Goal: Task Accomplishment & Management: Manage account settings

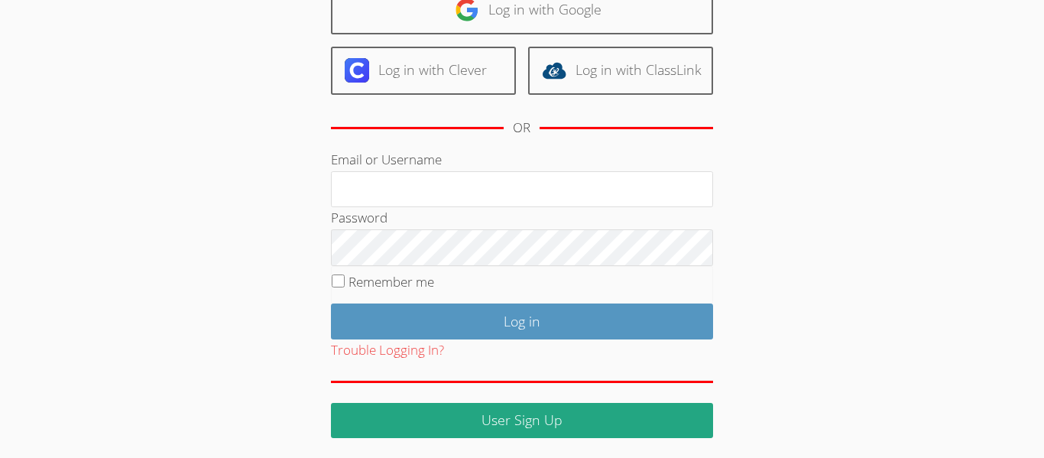
scroll to position [139, 0]
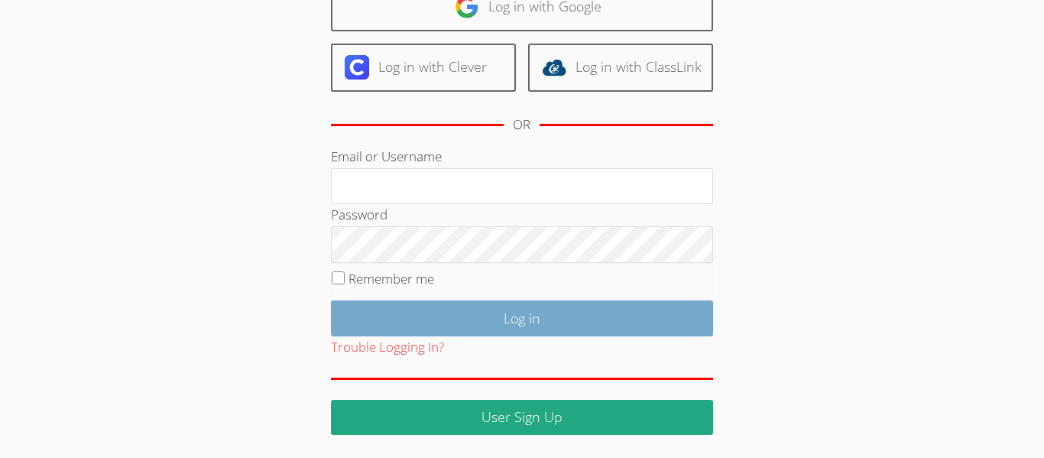
type input "[EMAIL_ADDRESS][DOMAIN_NAME]"
click at [426, 321] on input "Log in" at bounding box center [522, 318] width 382 height 36
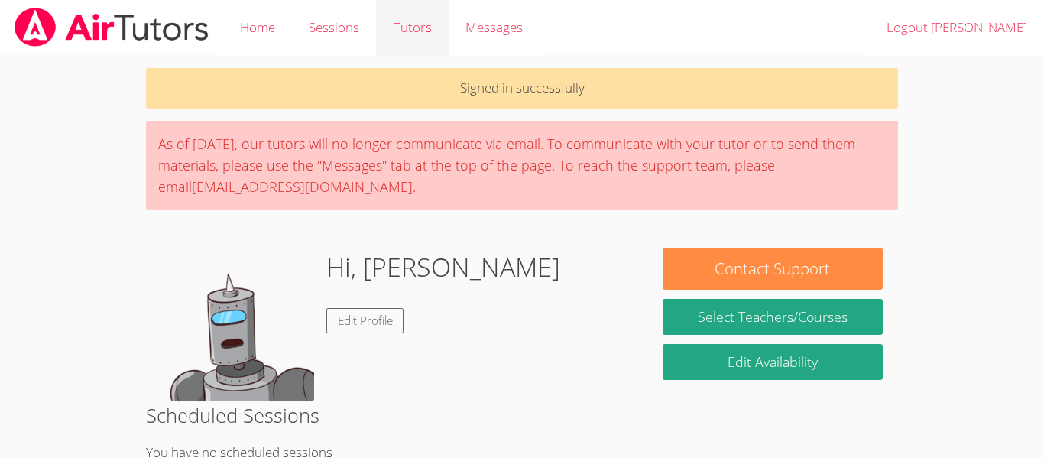
click at [416, 28] on link "Tutors" at bounding box center [412, 28] width 72 height 56
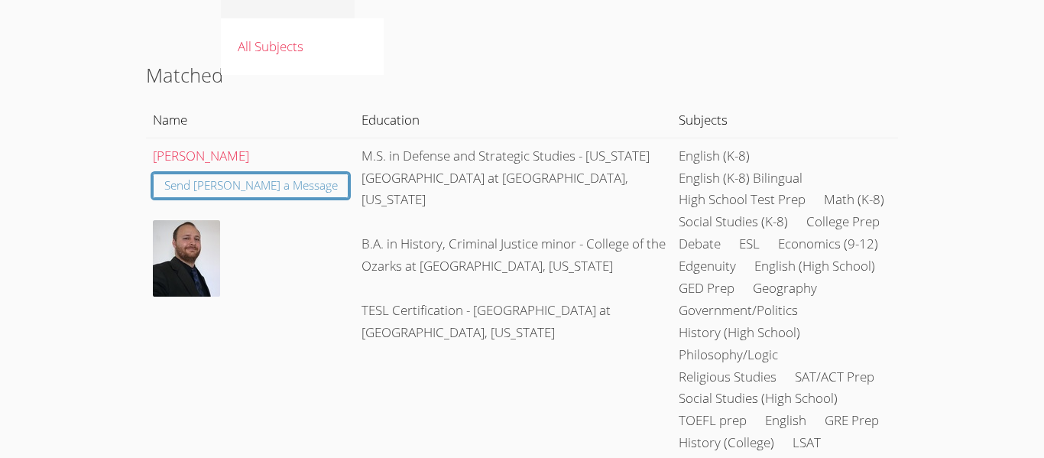
scroll to position [120, 0]
click at [225, 313] on td "Henry Nolden Send Henry a Message" at bounding box center [250, 309] width 209 height 345
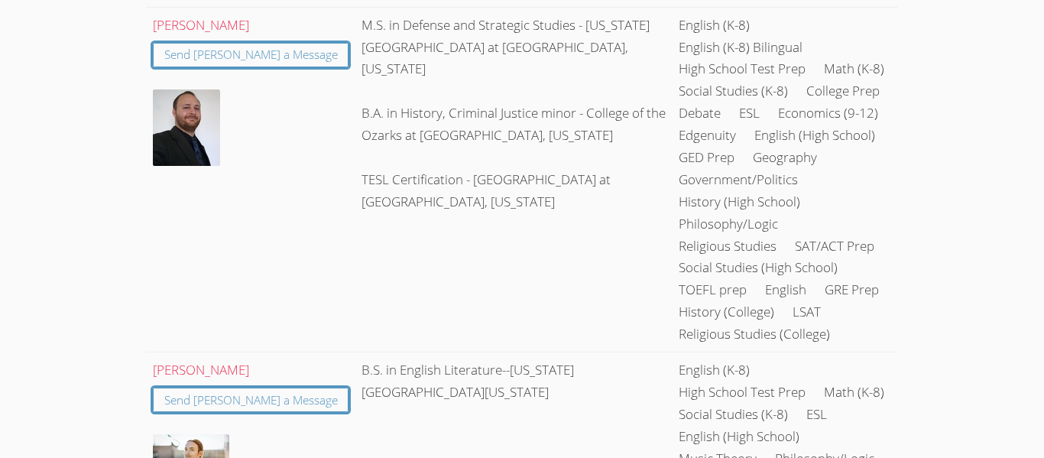
scroll to position [0, 0]
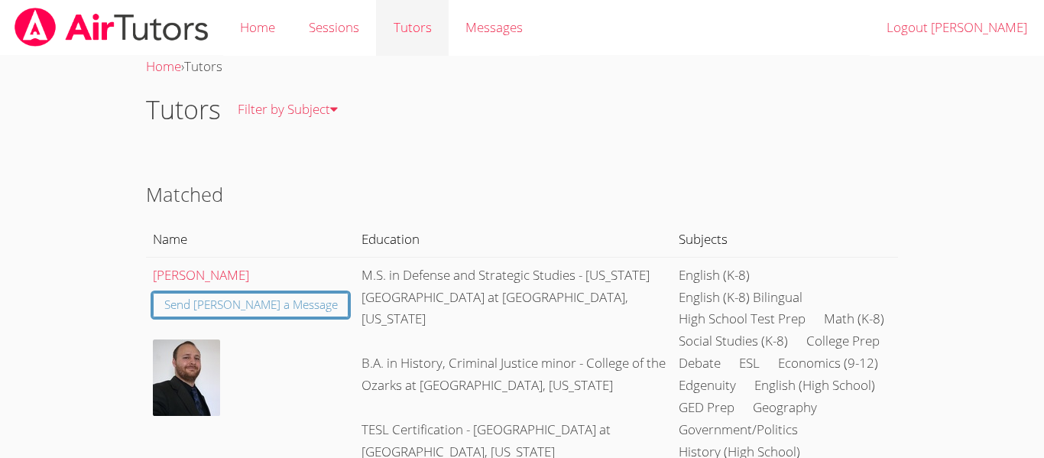
click at [415, 25] on link "Tutors" at bounding box center [412, 28] width 72 height 56
click at [285, 165] on link "All Subjects" at bounding box center [302, 166] width 163 height 56
click at [280, 45] on link "Home" at bounding box center [257, 28] width 69 height 56
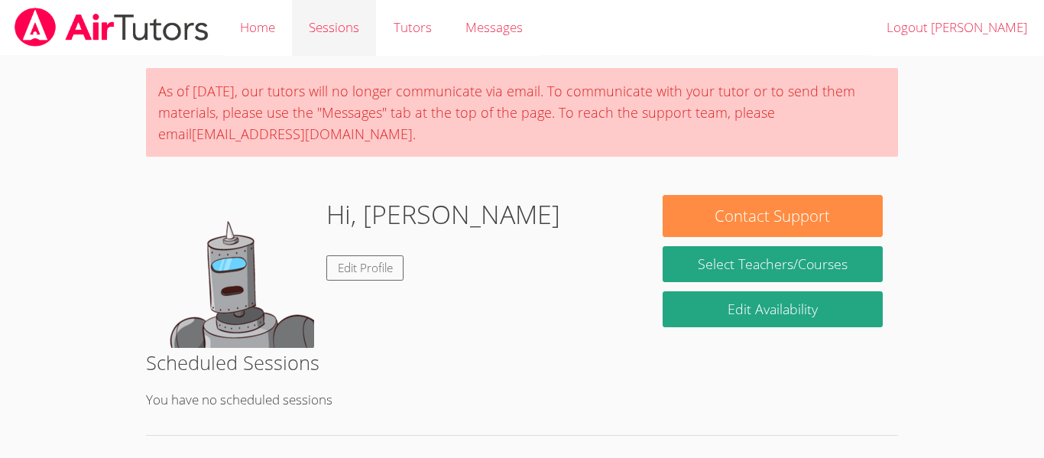
click at [326, 36] on link "Sessions" at bounding box center [334, 28] width 84 height 56
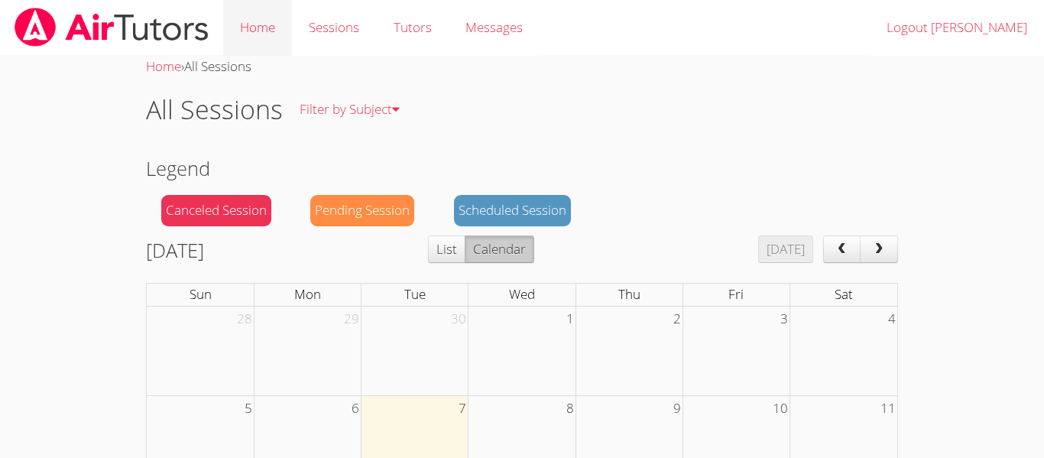
click at [267, 29] on link "Home" at bounding box center [257, 28] width 69 height 56
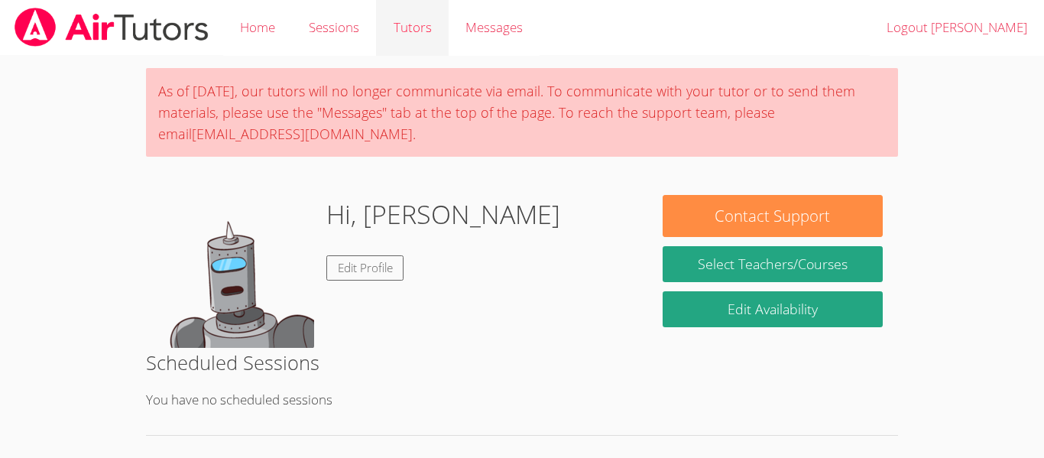
click at [390, 31] on link "Tutors" at bounding box center [412, 28] width 72 height 56
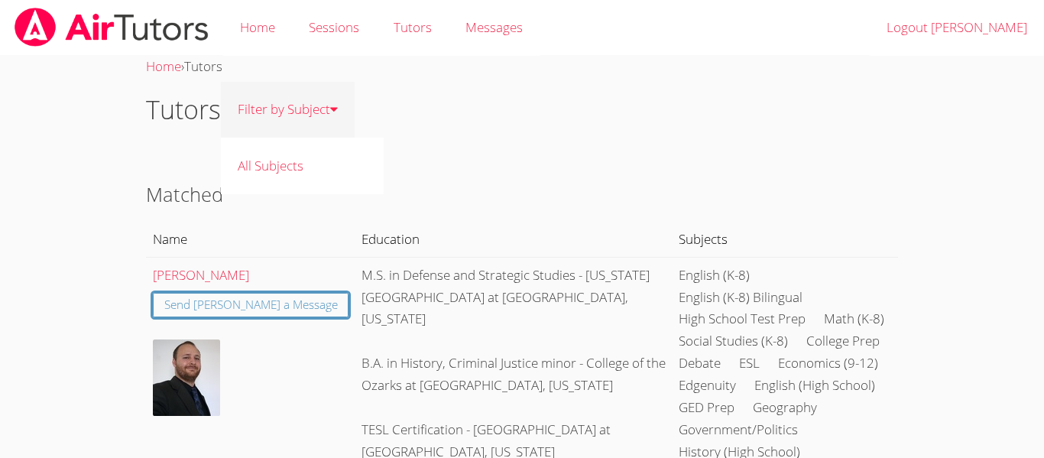
click at [322, 115] on link "Filter by Subject" at bounding box center [288, 110] width 134 height 56
click at [197, 112] on h1 "Tutors" at bounding box center [183, 109] width 75 height 39
click at [247, 109] on link "Filter by Subject" at bounding box center [288, 110] width 134 height 56
click at [271, 190] on link "All Subjects" at bounding box center [302, 166] width 163 height 56
click at [288, 122] on link "Filter by Subject" at bounding box center [288, 110] width 134 height 56
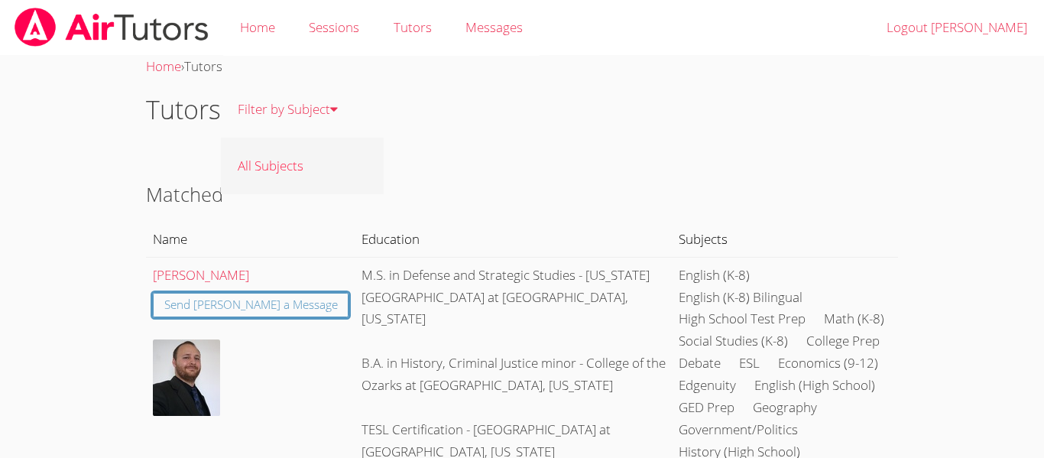
click at [284, 157] on link "All Subjects" at bounding box center [302, 166] width 163 height 56
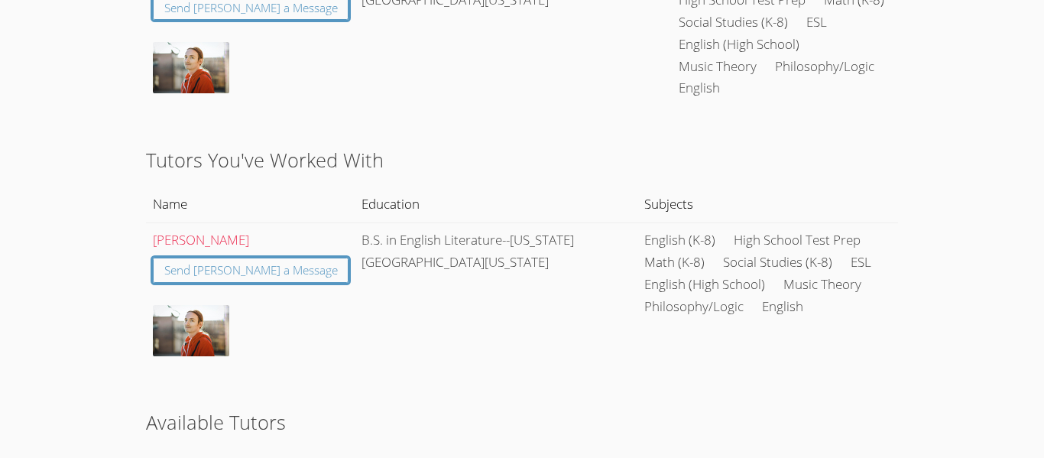
click at [378, 449] on th "Education" at bounding box center [492, 466] width 297 height 35
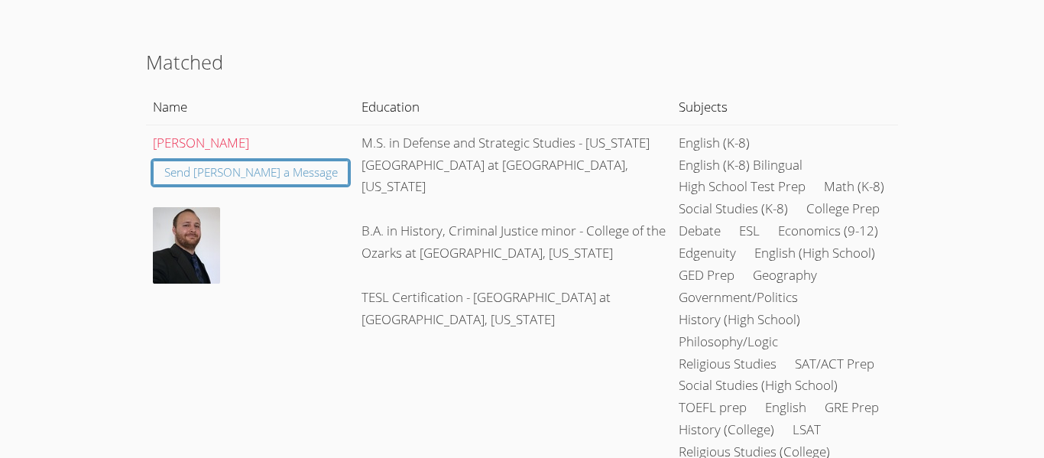
scroll to position [0, 0]
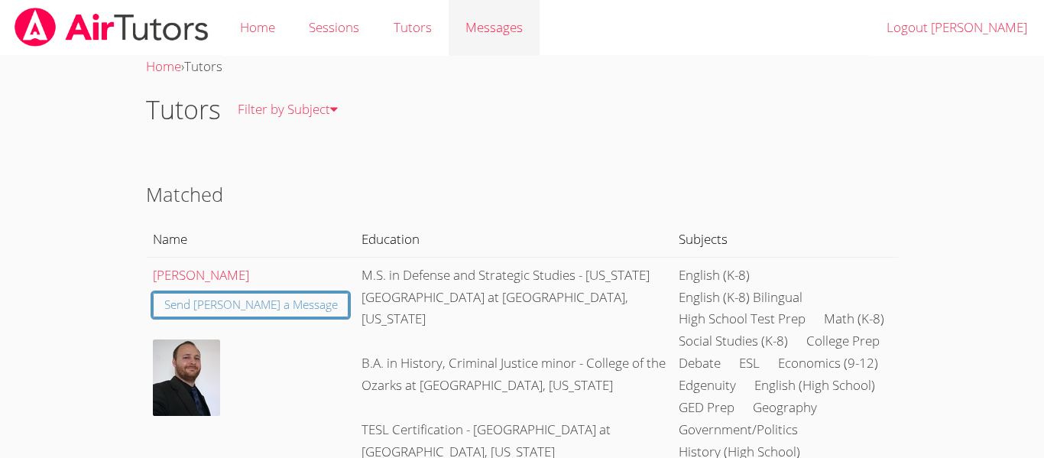
click at [514, 23] on span "Messages" at bounding box center [493, 27] width 57 height 18
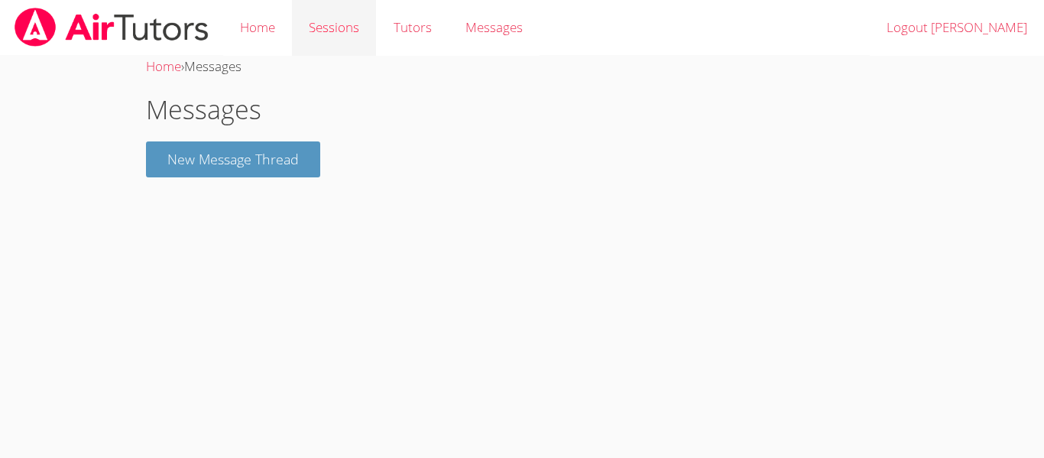
click at [348, 28] on link "Sessions" at bounding box center [334, 28] width 84 height 56
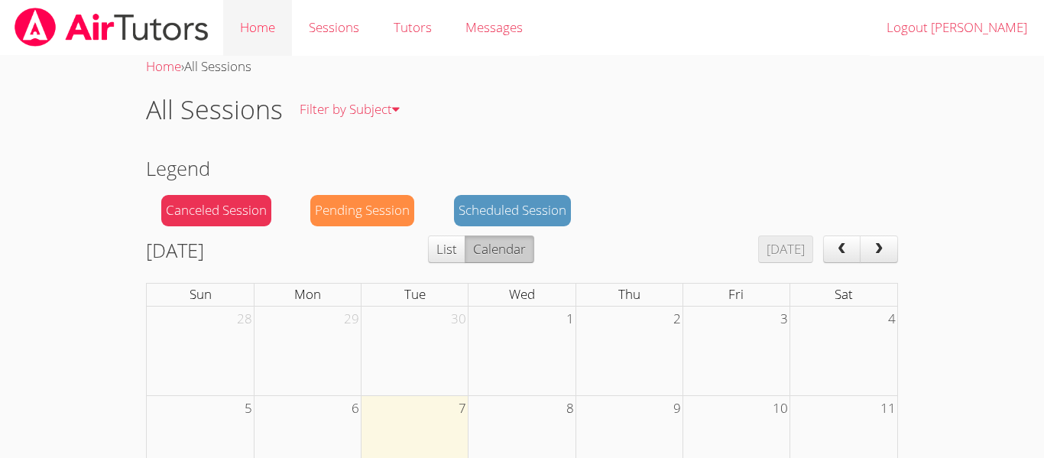
click at [271, 22] on link "Home" at bounding box center [257, 28] width 69 height 56
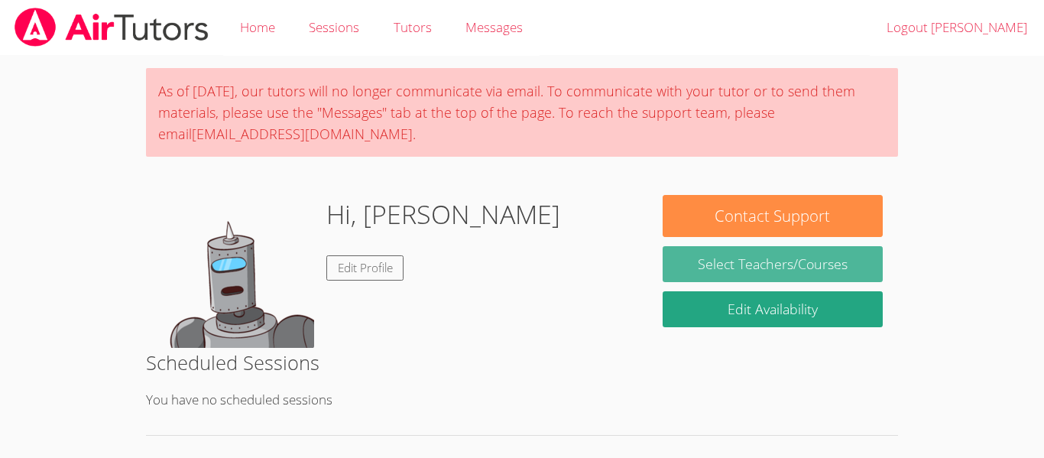
click at [674, 260] on link "Select Teachers/Courses" at bounding box center [773, 264] width 220 height 36
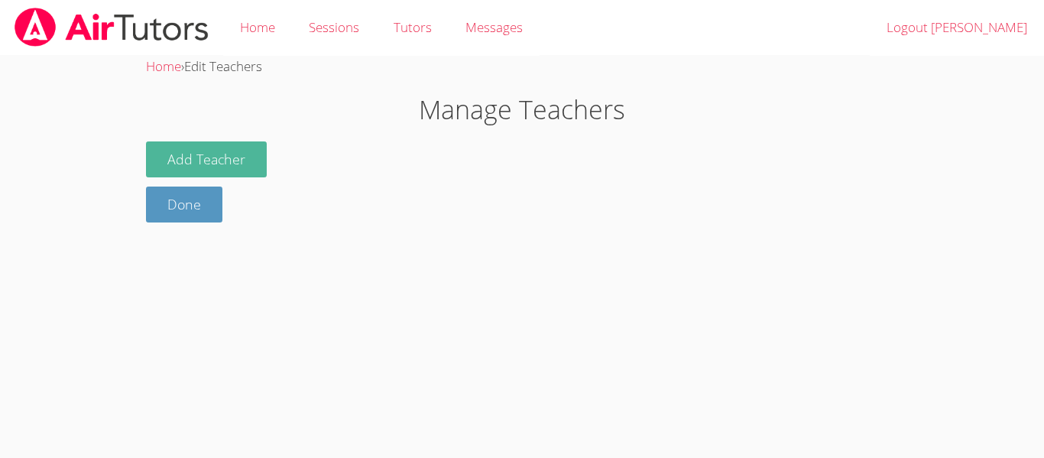
click at [197, 164] on button "Add Teacher" at bounding box center [206, 159] width 121 height 36
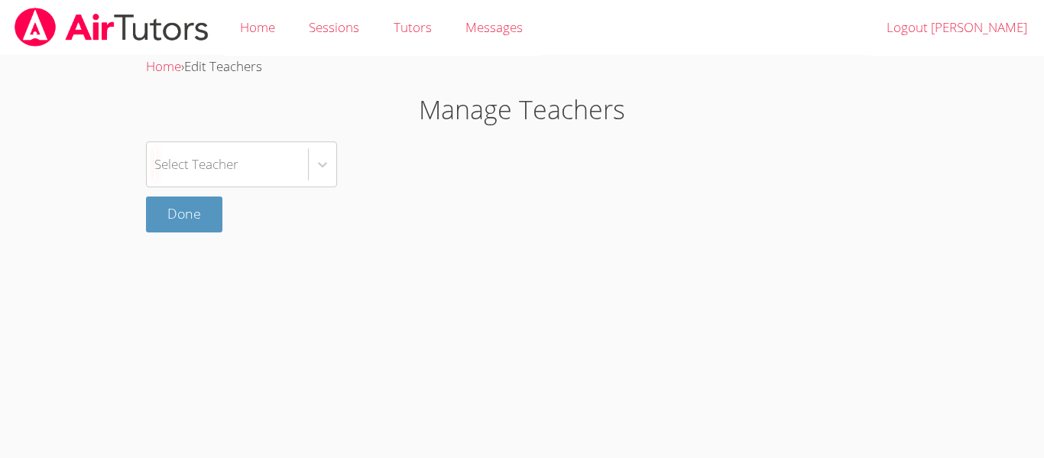
click at [197, 164] on div "Select Teacher" at bounding box center [196, 164] width 84 height 22
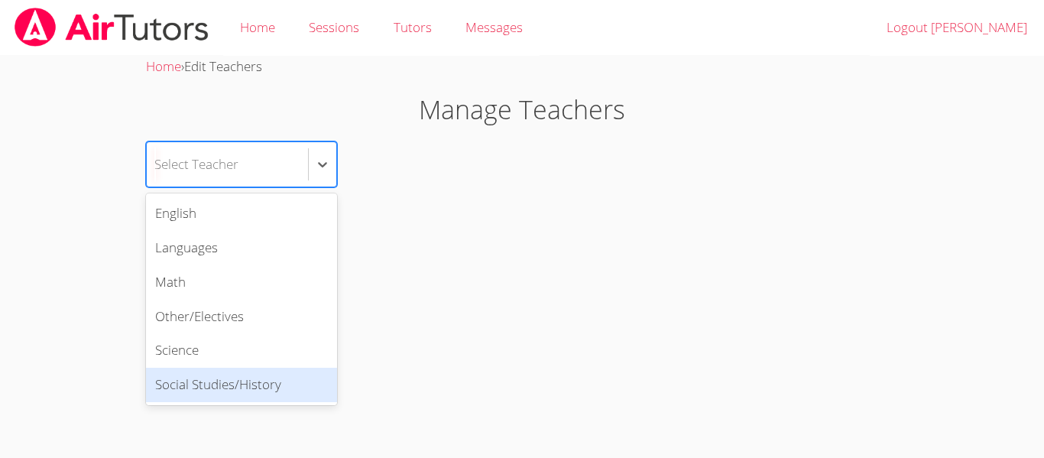
click at [237, 375] on div "Social Studies/History" at bounding box center [241, 385] width 191 height 34
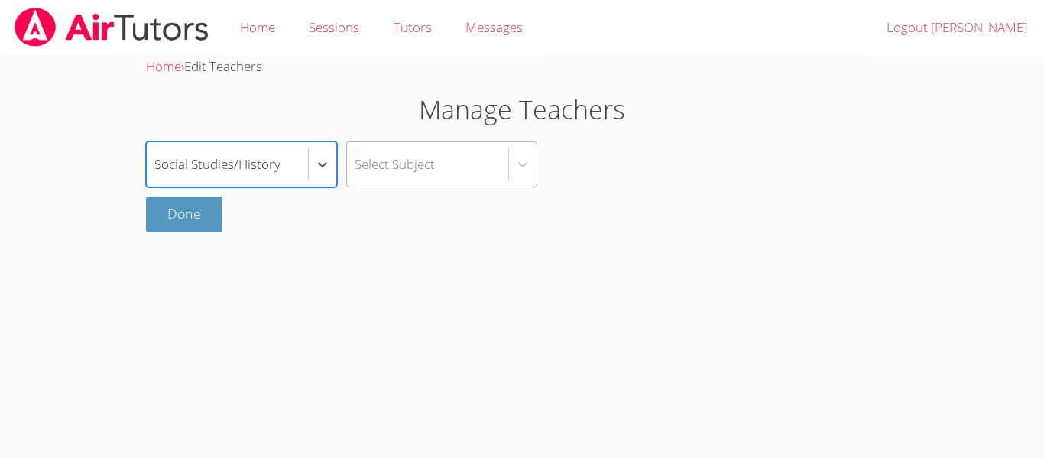
click at [423, 167] on div "Select Subject" at bounding box center [395, 164] width 80 height 22
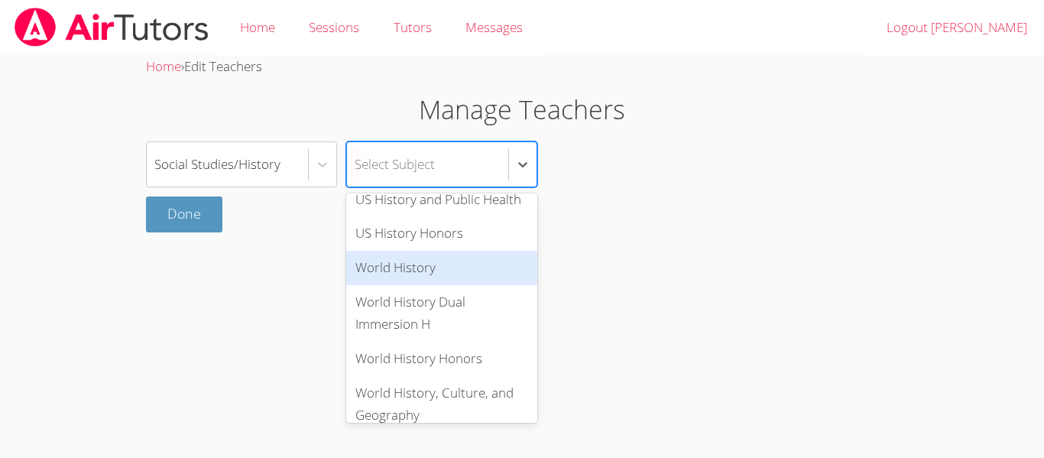
scroll to position [414, 0]
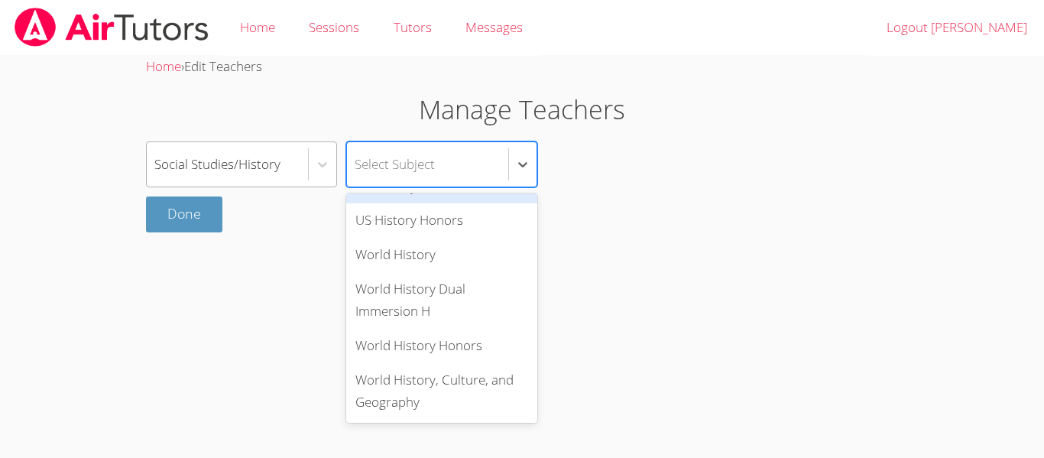
click at [293, 152] on div "Social Studies/History" at bounding box center [227, 164] width 161 height 44
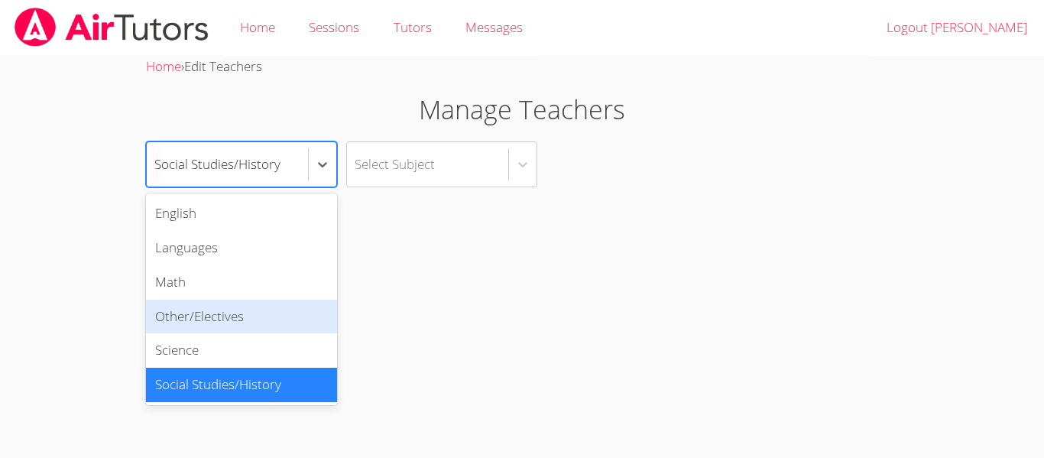
click at [280, 303] on div "Other/Electives" at bounding box center [241, 317] width 191 height 34
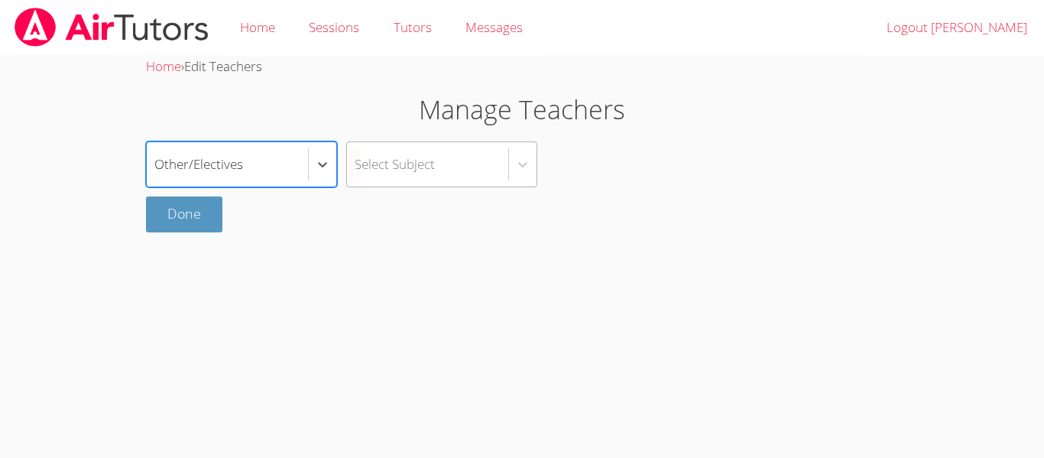
click at [456, 169] on div "Select Subject" at bounding box center [427, 164] width 161 height 44
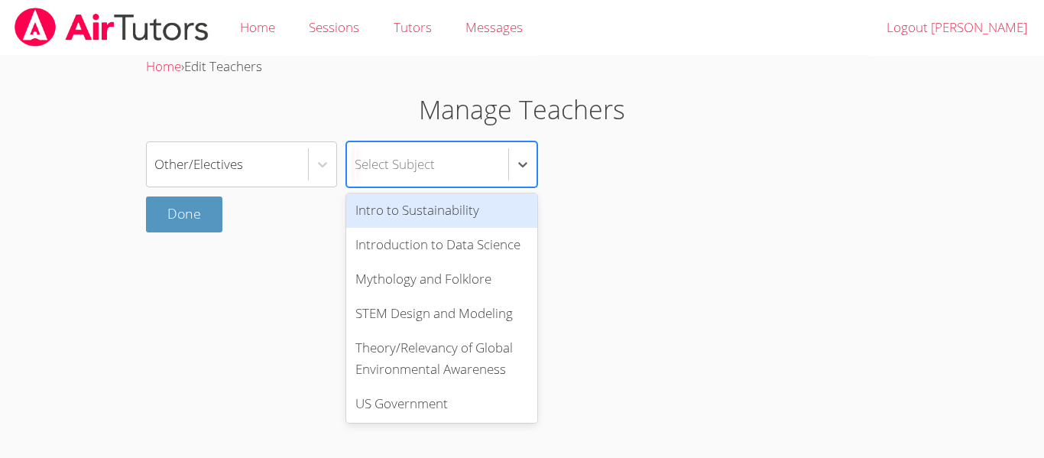
scroll to position [598, 0]
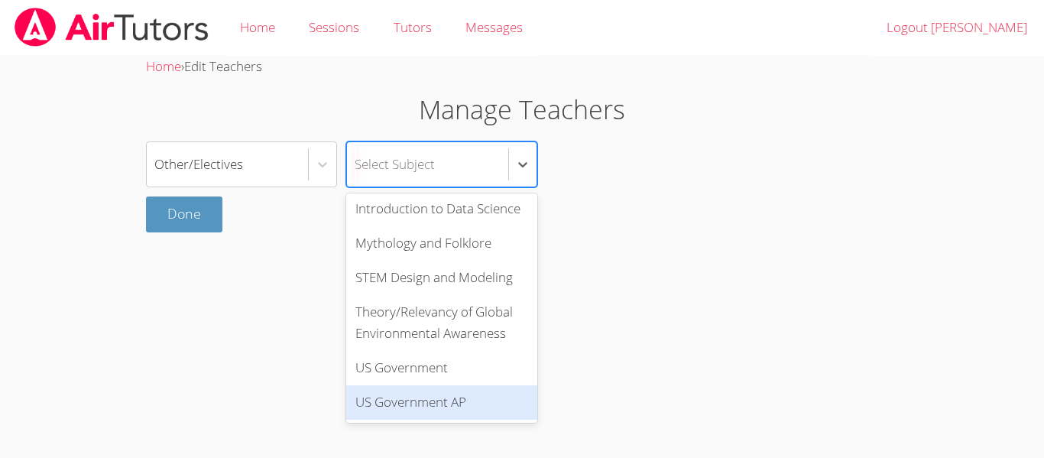
click at [446, 395] on div "US Government AP" at bounding box center [441, 402] width 191 height 34
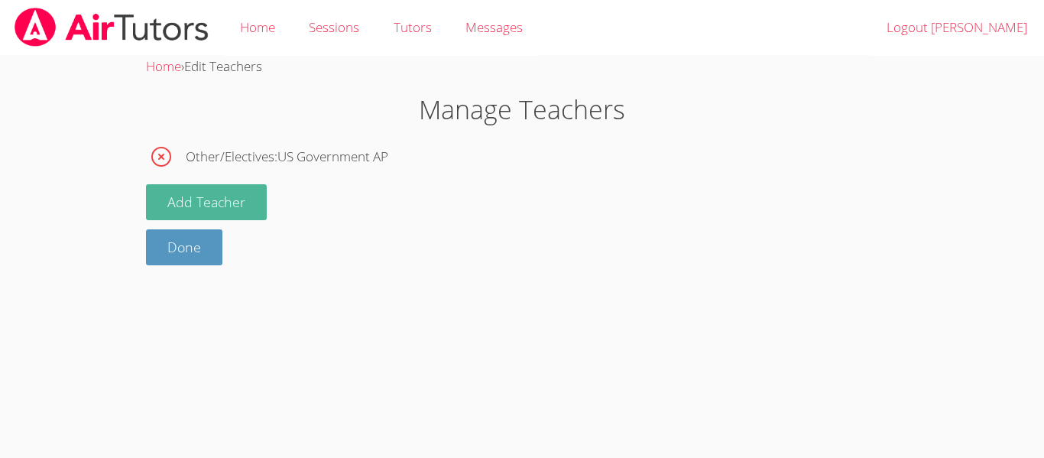
click at [228, 203] on button "Add Teacher" at bounding box center [206, 202] width 121 height 36
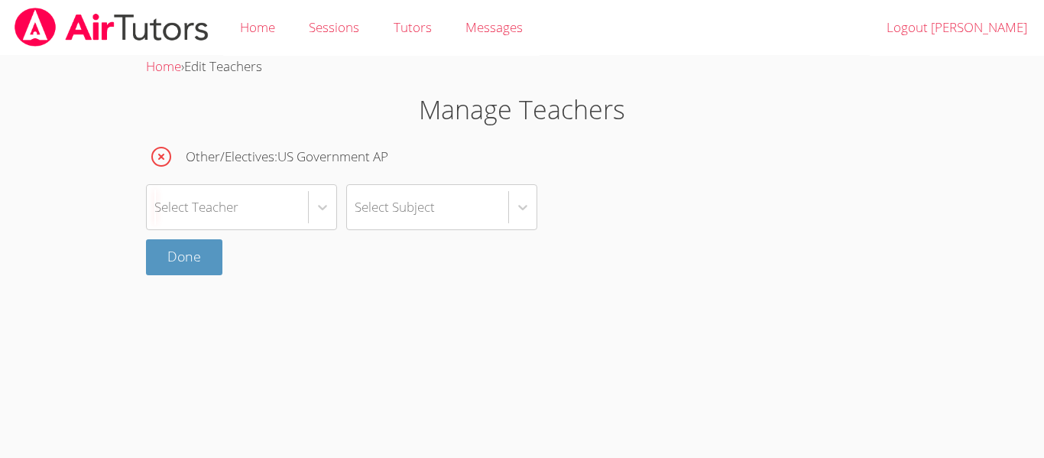
click at [228, 203] on div "Select Teacher" at bounding box center [196, 207] width 84 height 22
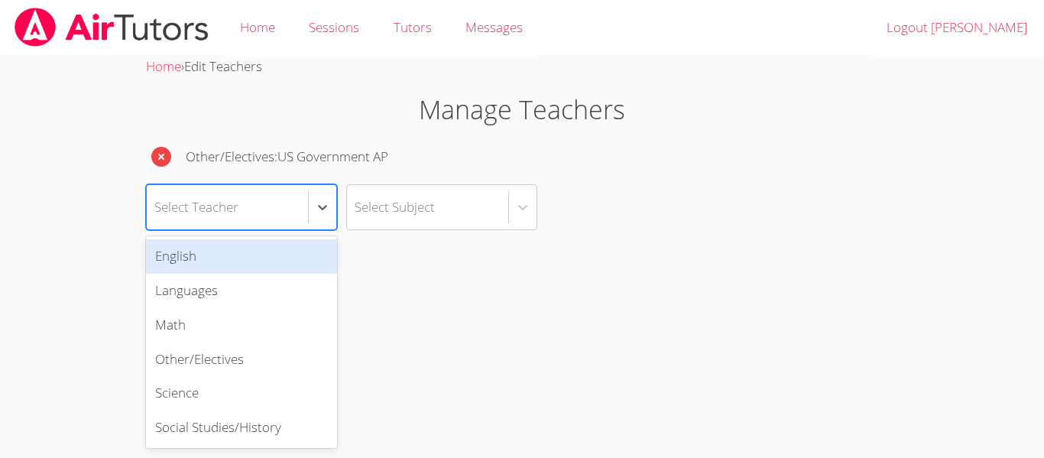
click at [168, 157] on icon "button" at bounding box center [161, 157] width 20 height 20
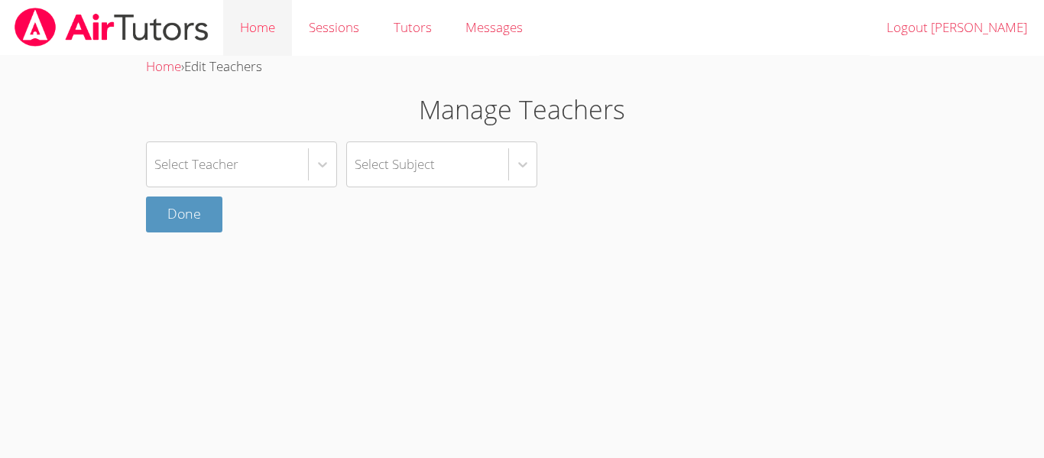
click at [251, 51] on link "Home" at bounding box center [257, 28] width 69 height 56
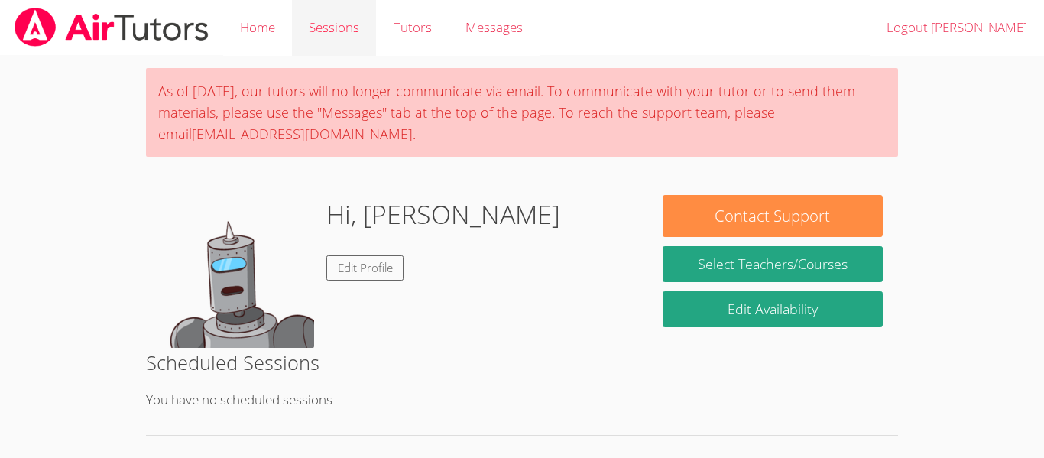
click at [322, 34] on link "Sessions" at bounding box center [334, 28] width 84 height 56
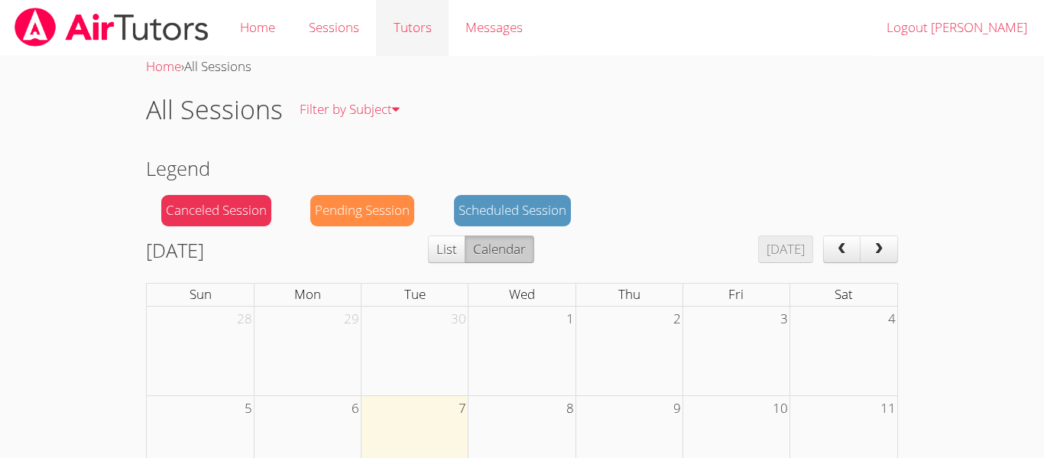
click at [440, 15] on link "Tutors" at bounding box center [412, 28] width 72 height 56
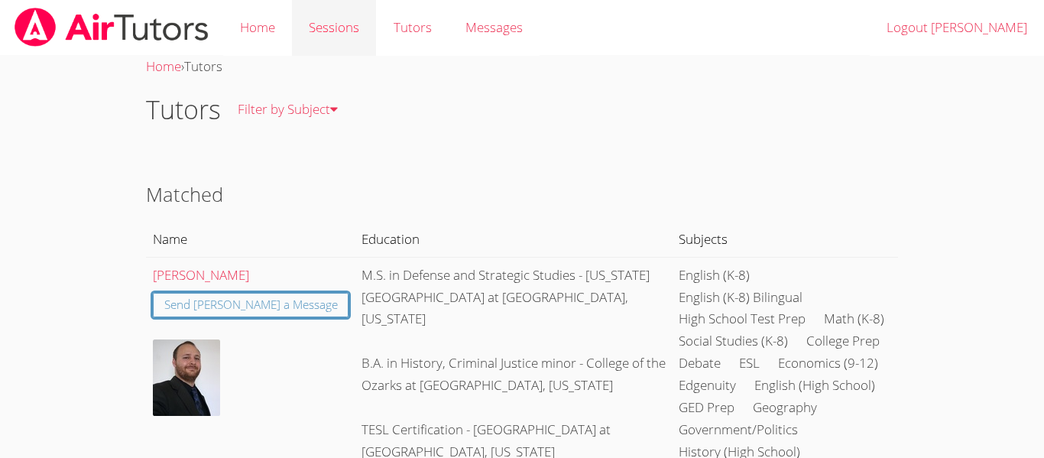
click at [342, 40] on link "Sessions" at bounding box center [334, 28] width 84 height 56
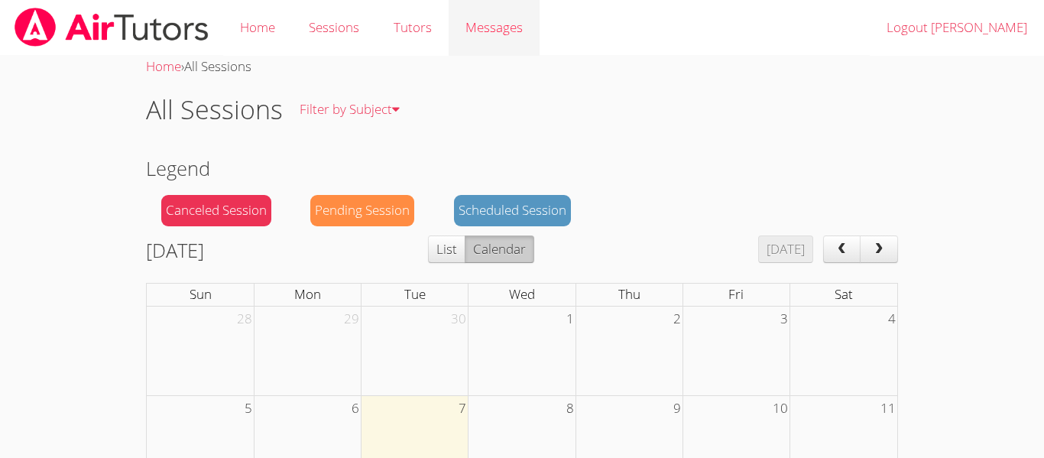
click at [451, 28] on link "Messages" at bounding box center [494, 28] width 91 height 56
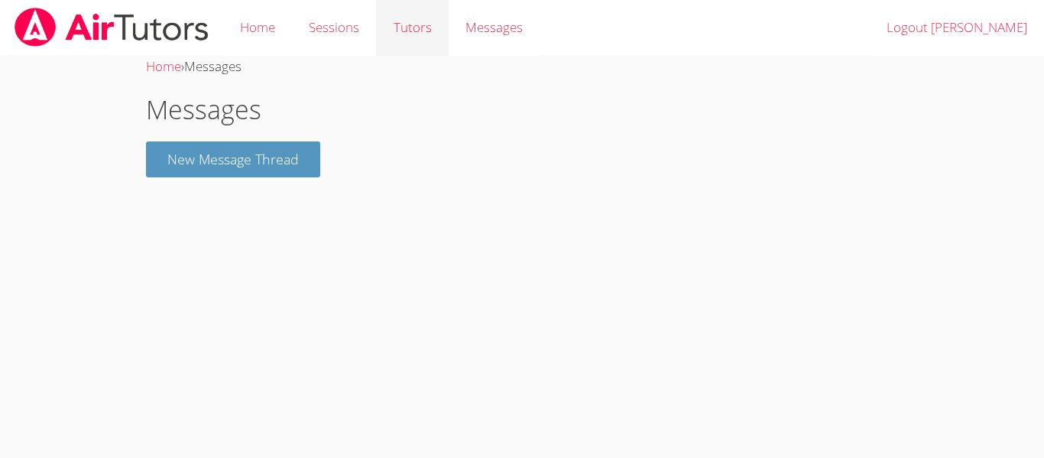
click at [401, 34] on link "Tutors" at bounding box center [412, 28] width 72 height 56
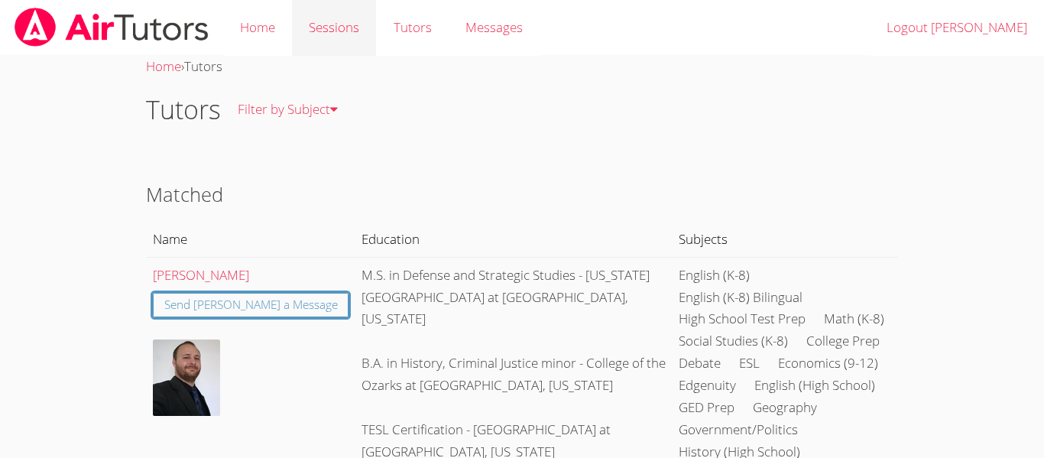
click at [299, 35] on link "Sessions" at bounding box center [334, 28] width 84 height 56
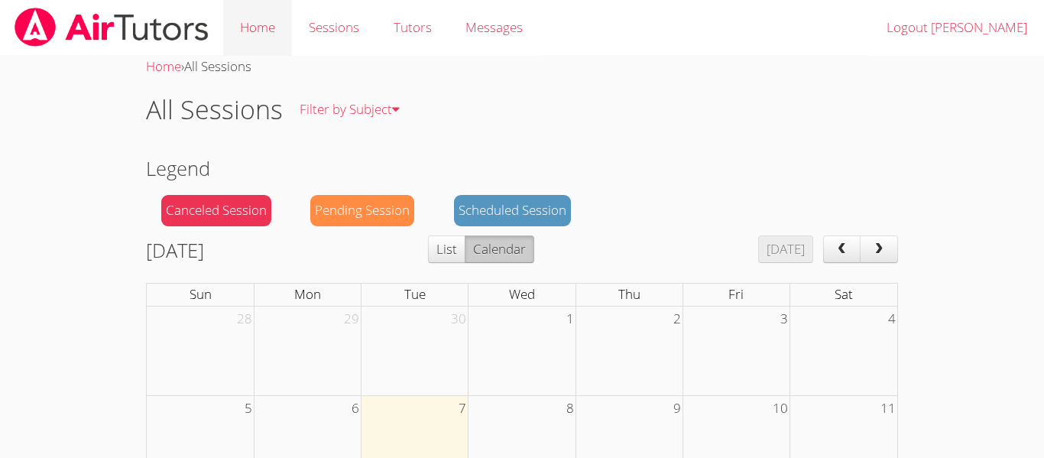
click at [279, 38] on link "Home" at bounding box center [257, 28] width 69 height 56
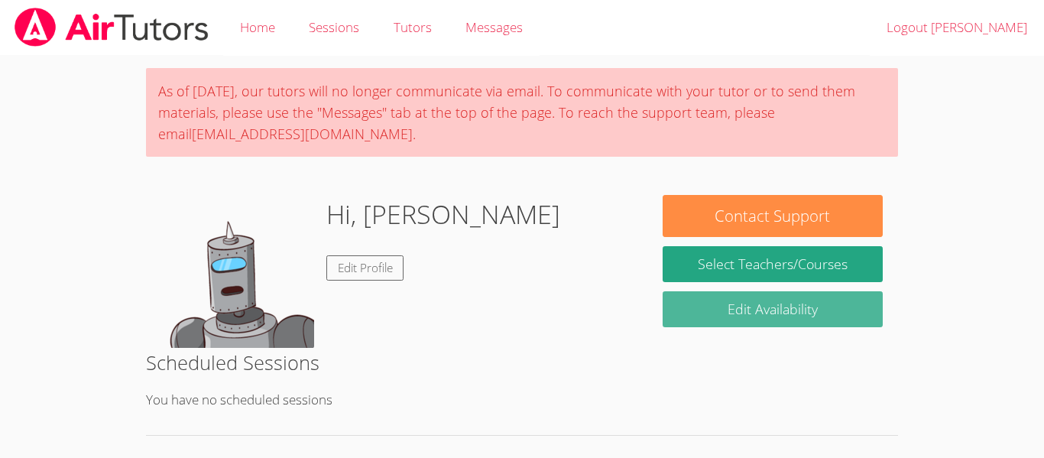
click at [709, 304] on link "Edit Availability" at bounding box center [773, 309] width 220 height 36
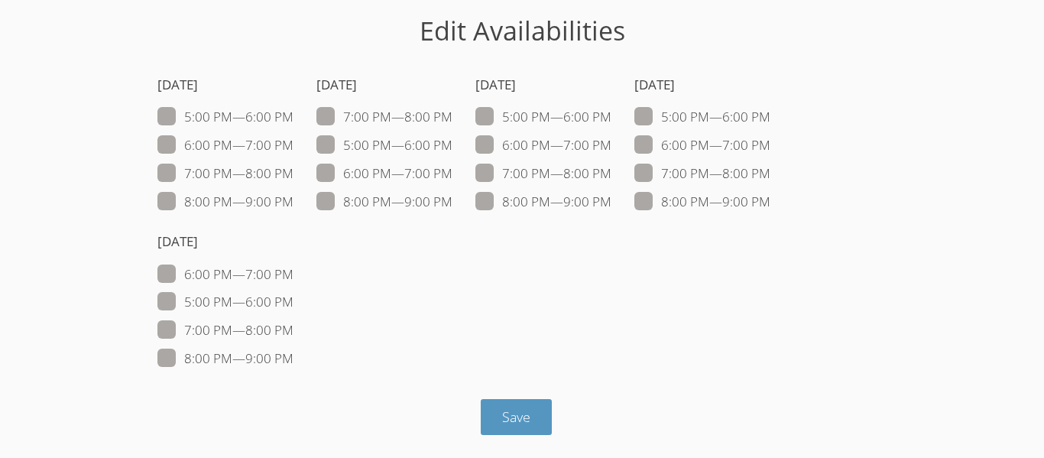
scroll to position [76, 0]
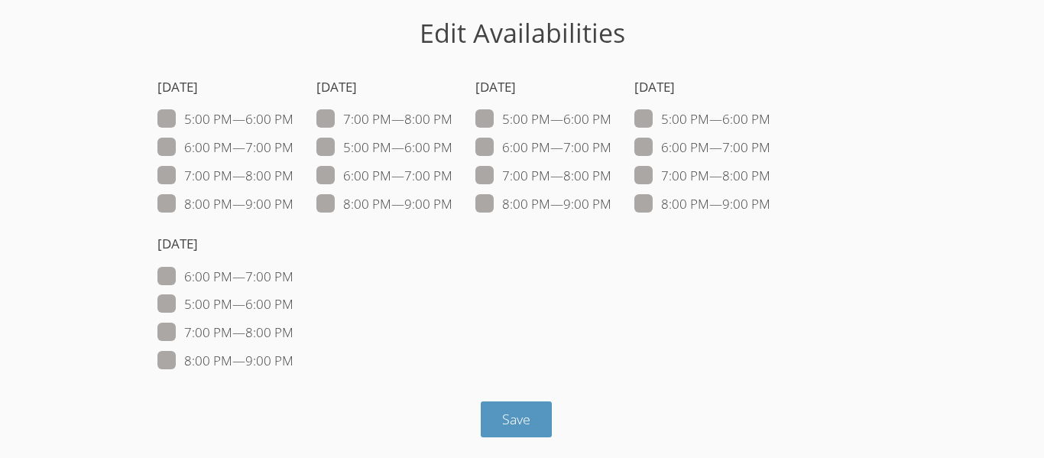
click at [540, 177] on label "7:00 PM — 8:00 PM" at bounding box center [543, 176] width 136 height 20
click at [611, 177] on input "7:00 PM — 8:00 PM" at bounding box center [617, 172] width 13 height 13
click at [540, 177] on label "7:00 PM — 8:00 PM" at bounding box center [543, 176] width 136 height 20
click at [611, 177] on input "7:00 PM — 8:00 PM" at bounding box center [617, 172] width 13 height 13
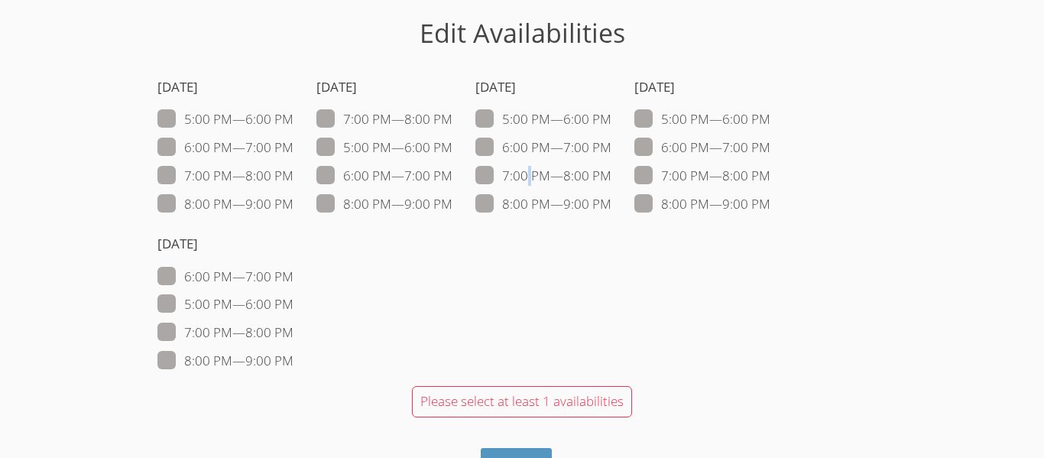
click at [540, 177] on label "7:00 PM — 8:00 PM" at bounding box center [543, 176] width 136 height 20
click at [611, 177] on input "7:00 PM — 8:00 PM" at bounding box center [617, 172] width 13 height 13
checkbox input "true"
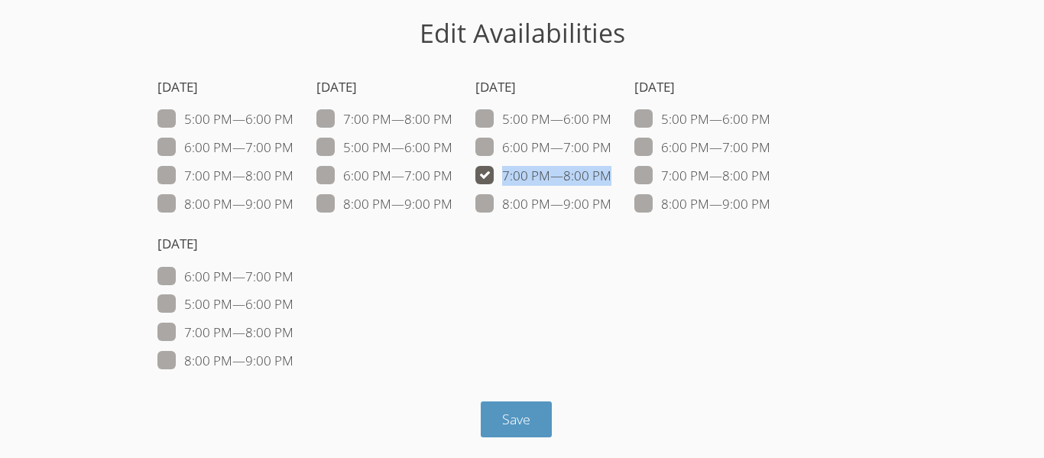
click at [540, 149] on label "6:00 PM — 7:00 PM" at bounding box center [543, 148] width 136 height 20
click at [611, 149] on input "6:00 PM — 7:00 PM" at bounding box center [617, 144] width 13 height 13
checkbox input "true"
click at [687, 180] on label "7:00 PM — 8:00 PM" at bounding box center [702, 176] width 136 height 20
click at [770, 179] on input "7:00 PM — 8:00 PM" at bounding box center [776, 172] width 13 height 13
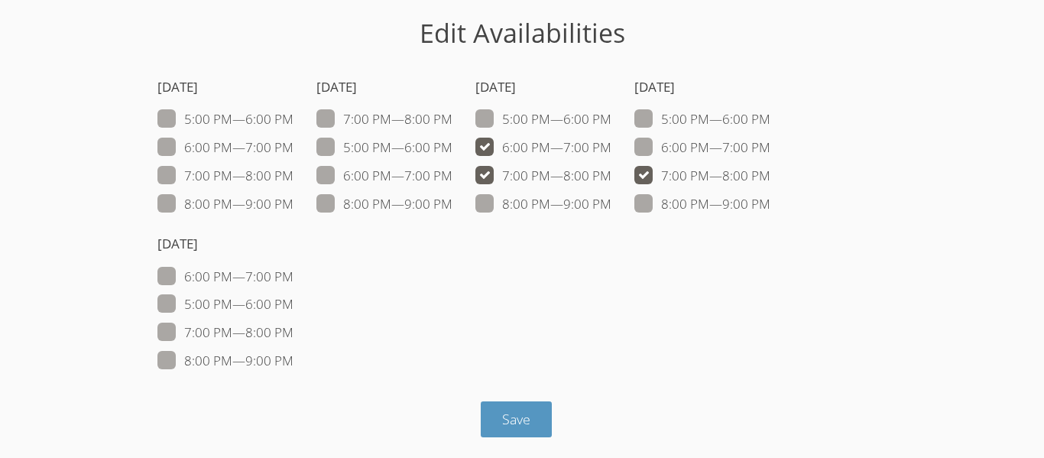
checkbox input "true"
click at [681, 148] on label "6:00 PM — 7:00 PM" at bounding box center [702, 148] width 136 height 20
click at [770, 148] on input "6:00 PM — 7:00 PM" at bounding box center [776, 144] width 13 height 13
checkbox input "true"
click at [520, 414] on span "Save" at bounding box center [516, 419] width 28 height 18
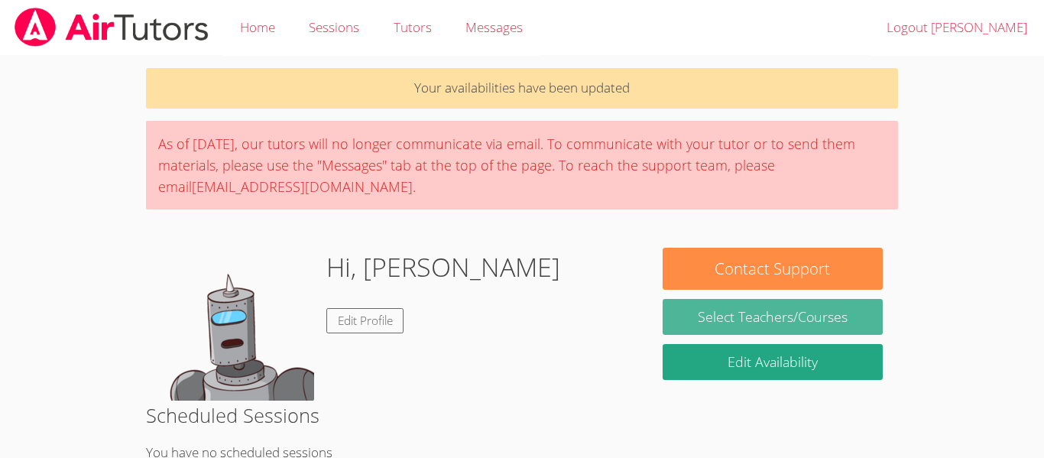
click at [683, 324] on link "Select Teachers/Courses" at bounding box center [773, 317] width 220 height 36
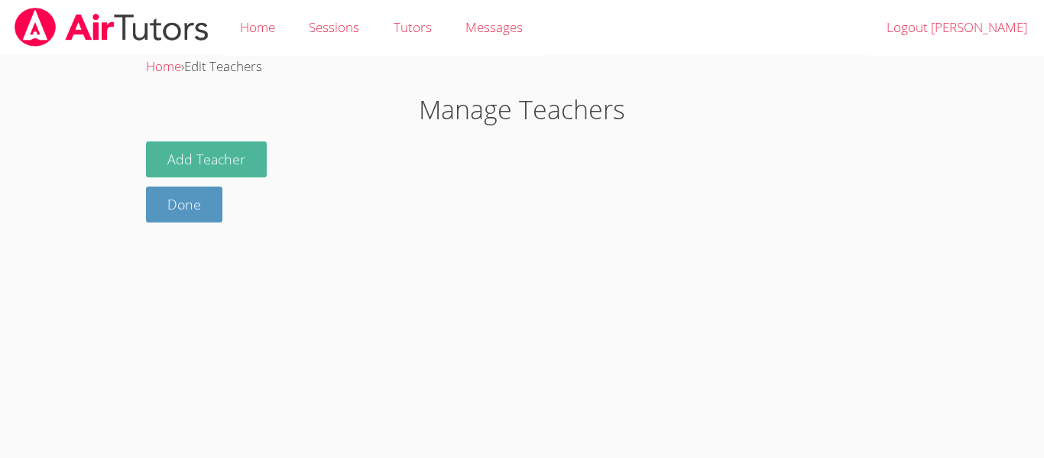
click at [210, 167] on button "Add Teacher" at bounding box center [206, 159] width 121 height 36
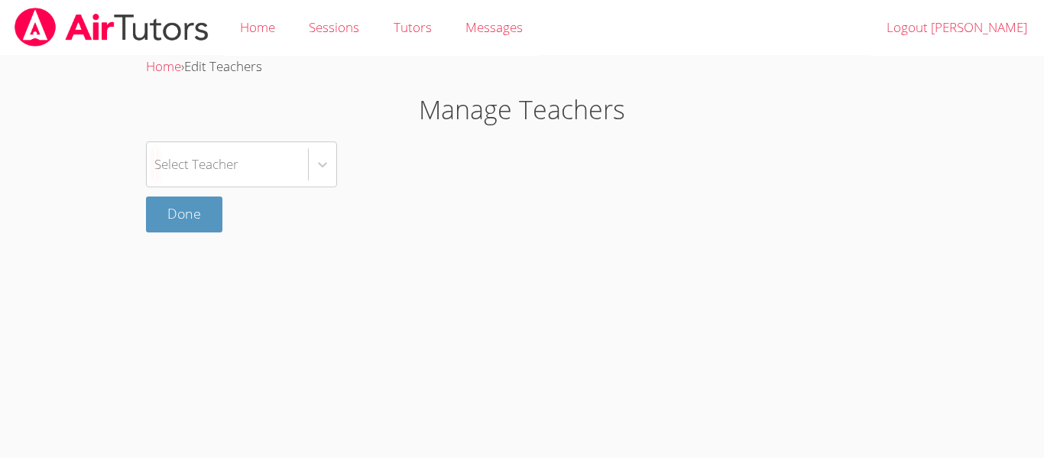
click at [210, 167] on div "Select Teacher" at bounding box center [196, 164] width 84 height 22
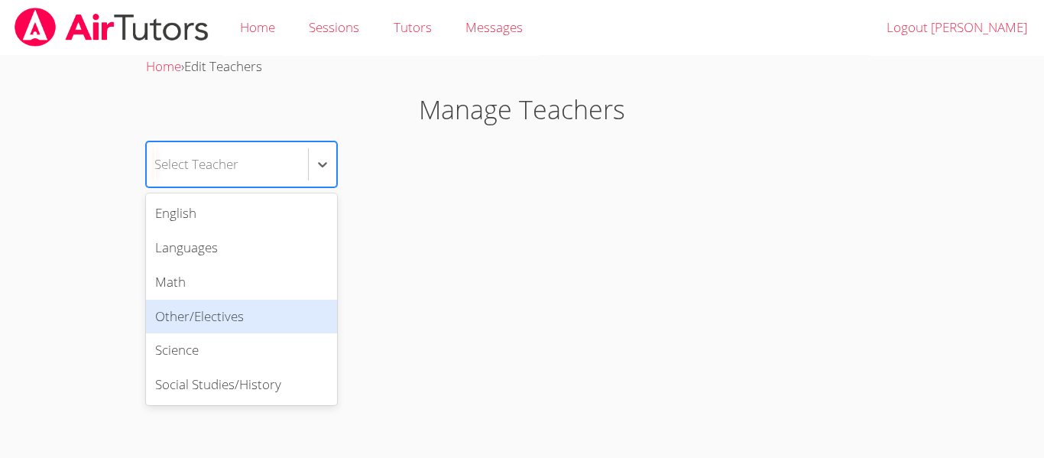
click at [236, 312] on div "Other/Electives" at bounding box center [241, 317] width 191 height 34
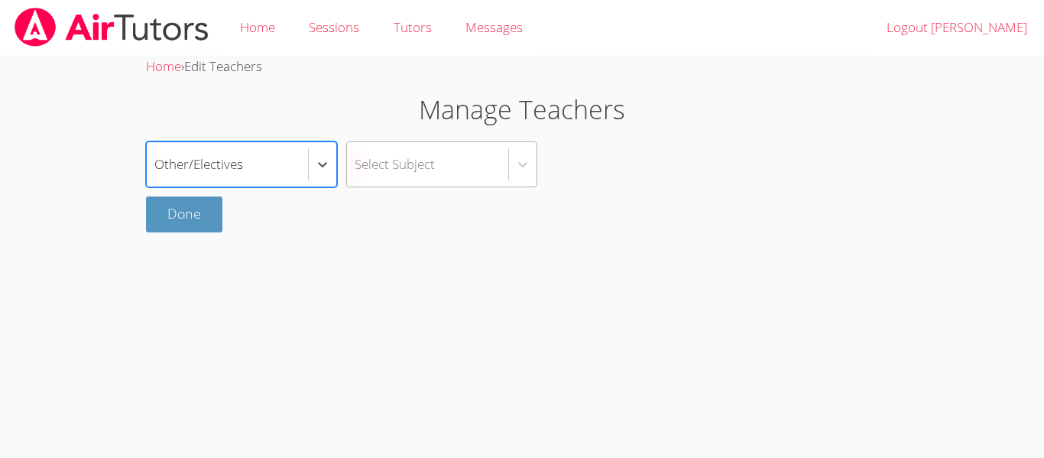
click at [430, 148] on div "Select Subject" at bounding box center [427, 164] width 161 height 44
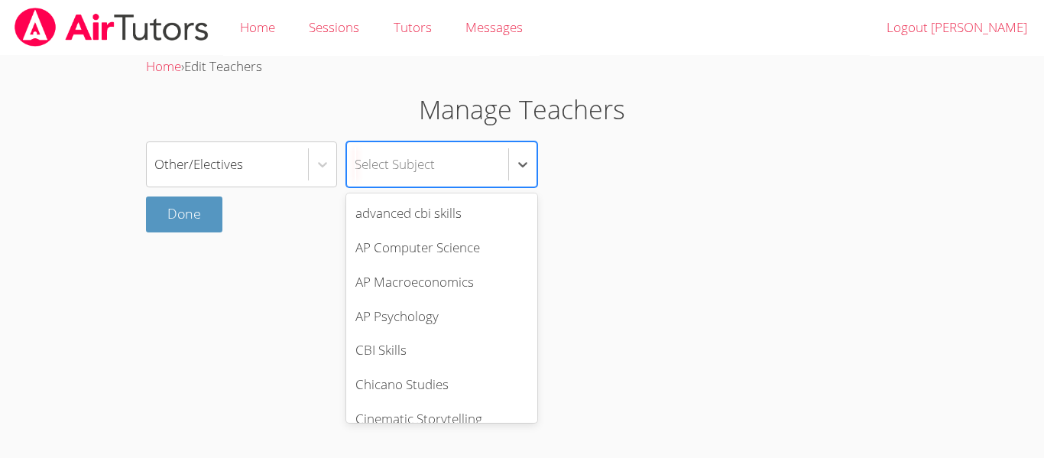
scroll to position [598, 0]
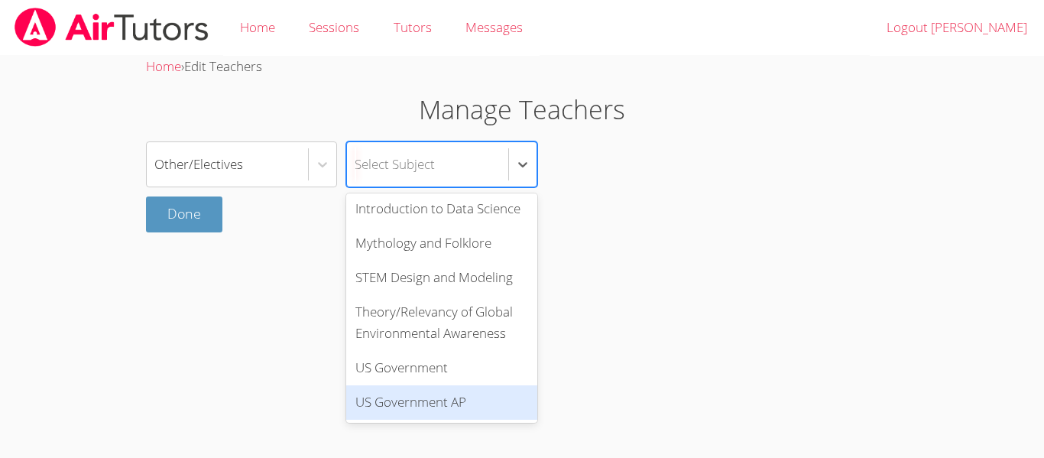
click at [412, 396] on div "US Government AP" at bounding box center [441, 402] width 191 height 34
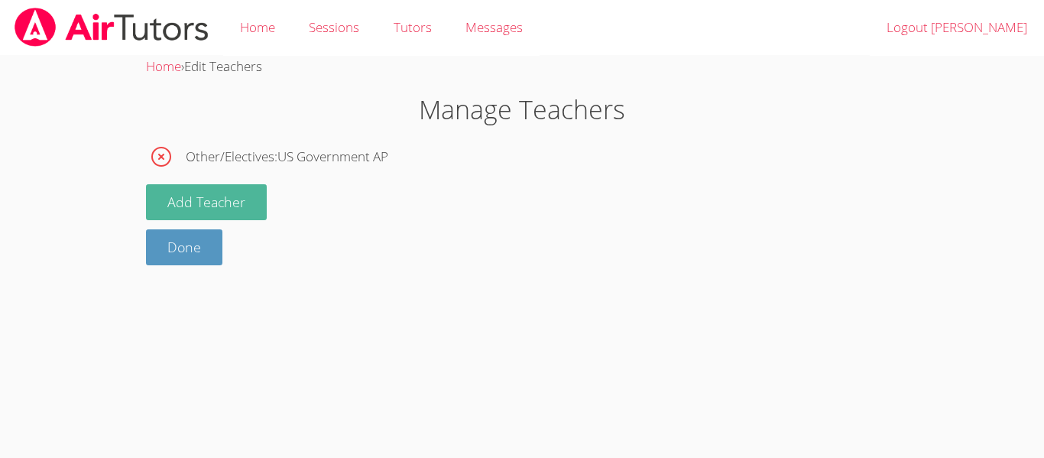
click at [240, 216] on button "Add Teacher" at bounding box center [206, 202] width 121 height 36
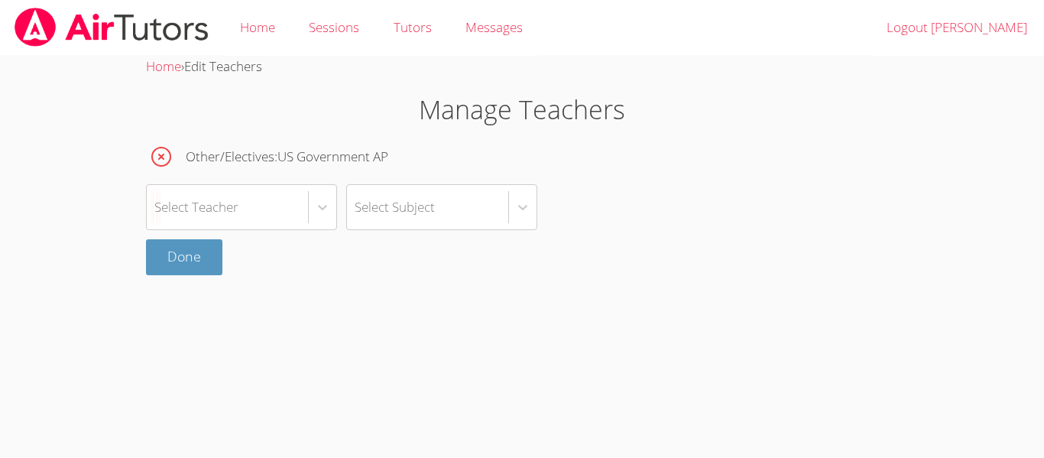
click at [240, 216] on div "Select Teacher" at bounding box center [227, 207] width 161 height 44
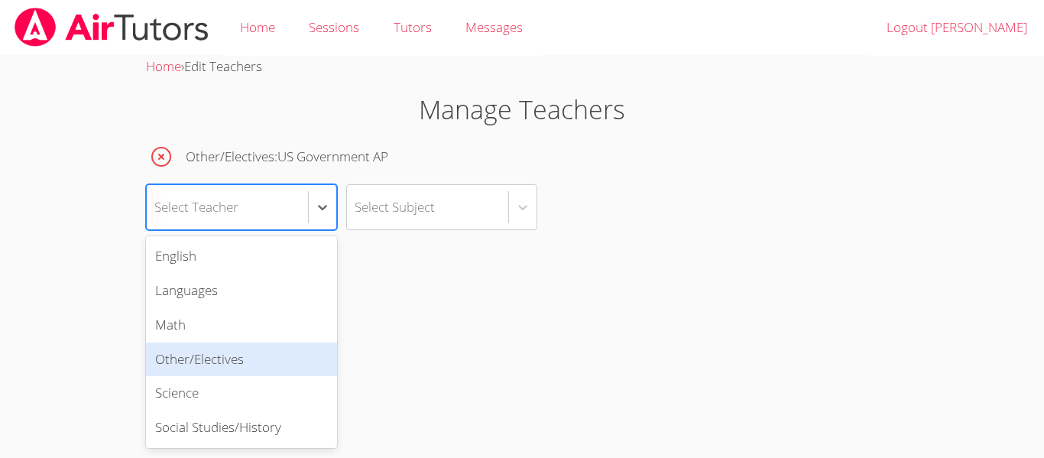
click at [266, 360] on div "Other/Electives" at bounding box center [241, 359] width 191 height 34
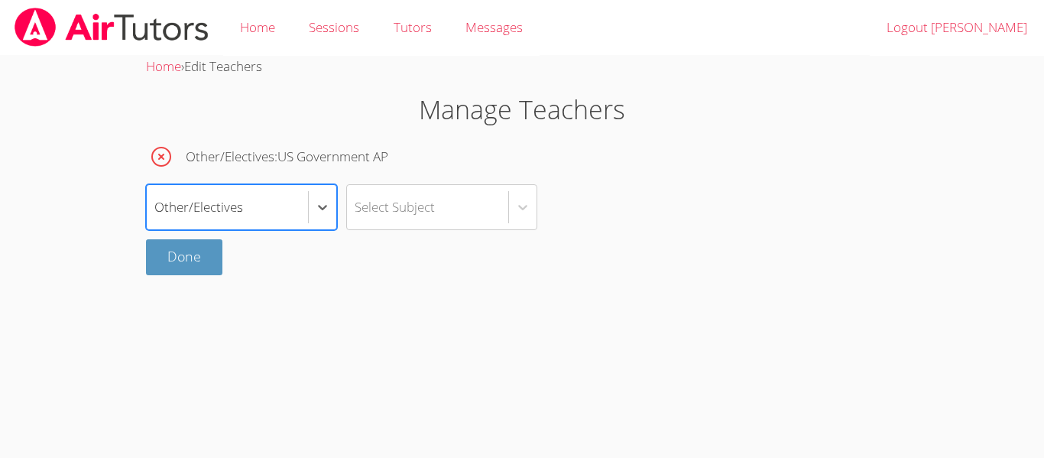
click at [406, 239] on div "Done" at bounding box center [522, 257] width 752 height 36
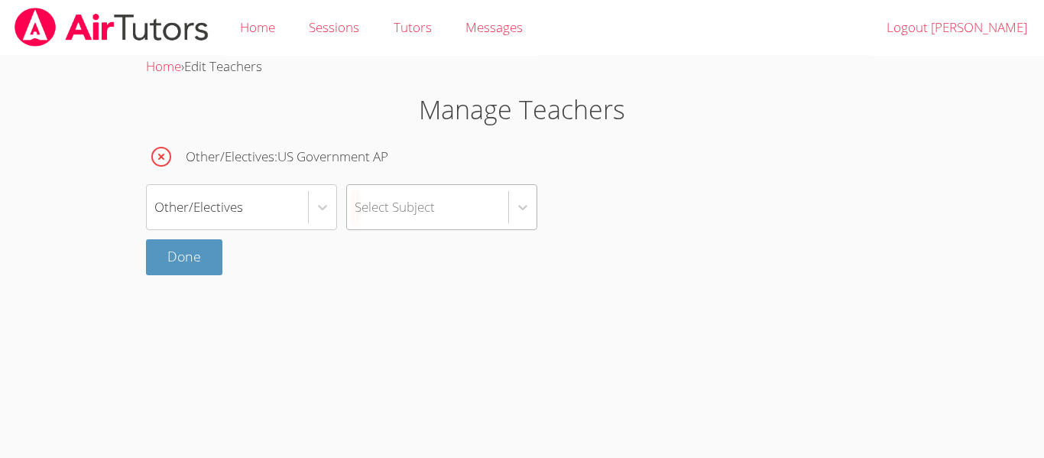
click at [423, 209] on div "Select Subject" at bounding box center [395, 207] width 80 height 22
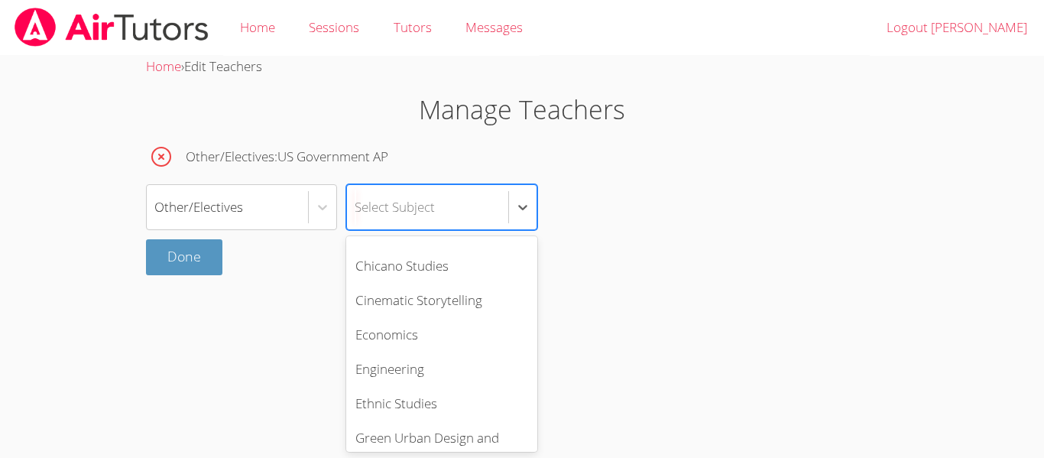
scroll to position [165, 0]
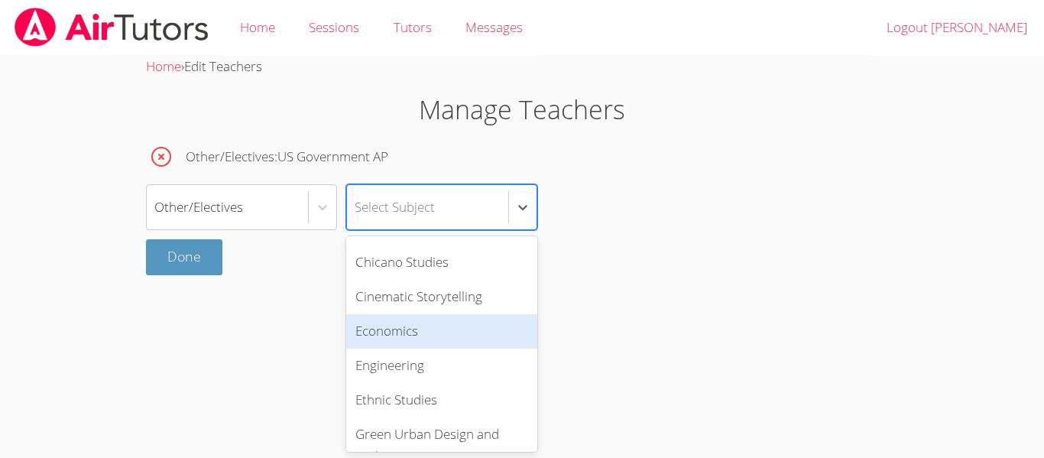
click at [429, 342] on div "Economics" at bounding box center [441, 331] width 191 height 34
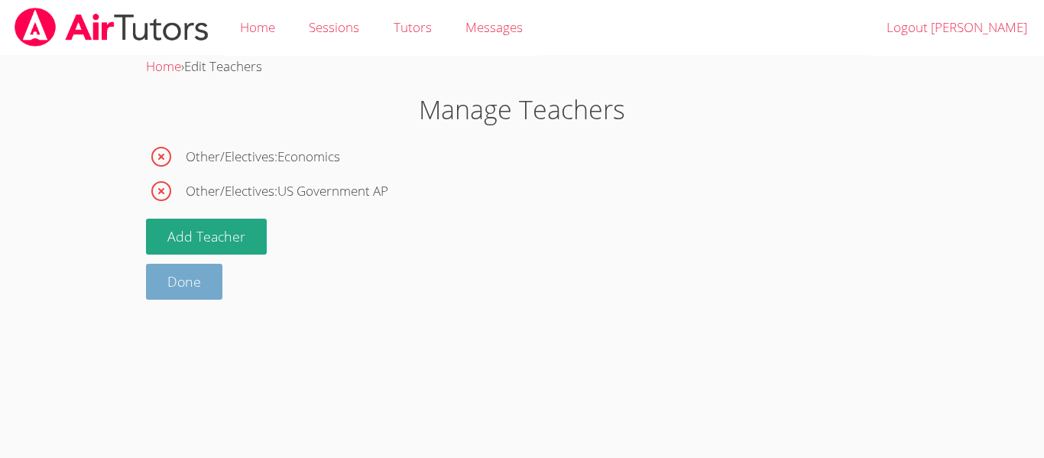
click at [208, 272] on link "Done" at bounding box center [184, 282] width 76 height 36
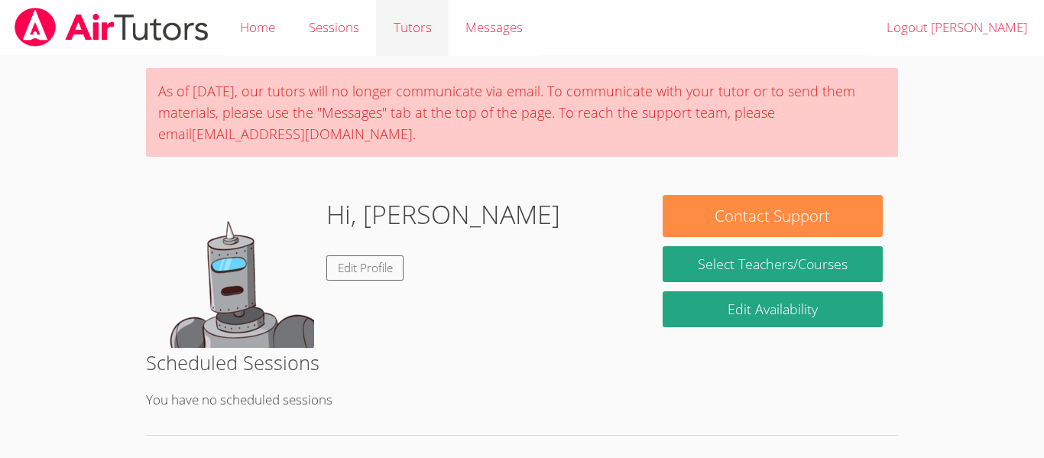
click at [413, 27] on link "Tutors" at bounding box center [412, 28] width 72 height 56
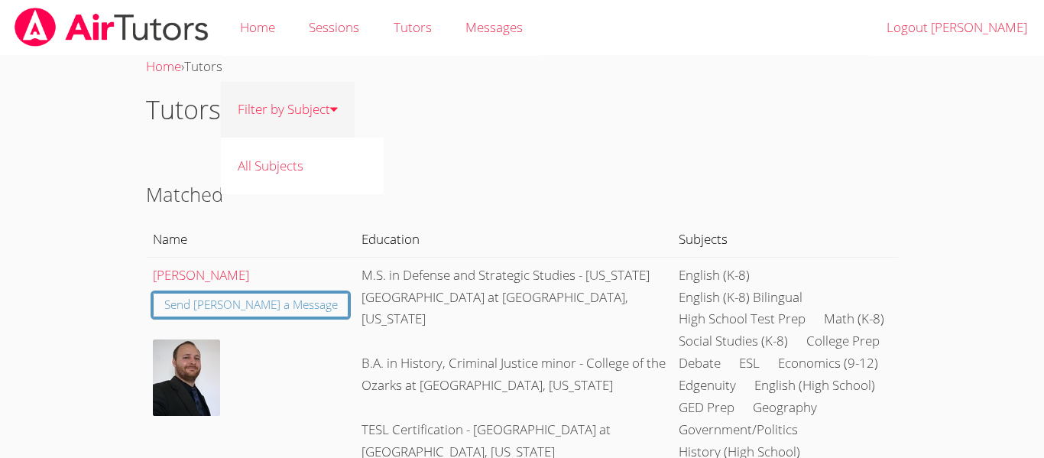
click at [297, 93] on link "Filter by Subject" at bounding box center [288, 110] width 134 height 56
click at [277, 160] on link "All Subjects" at bounding box center [302, 166] width 163 height 56
click at [287, 41] on link "Home" at bounding box center [257, 28] width 69 height 56
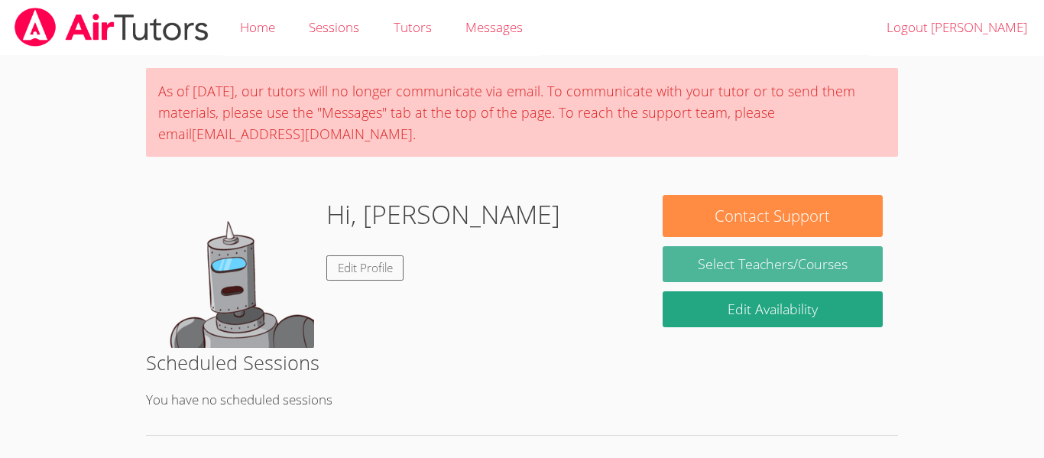
click at [797, 274] on link "Select Teachers/Courses" at bounding box center [773, 264] width 220 height 36
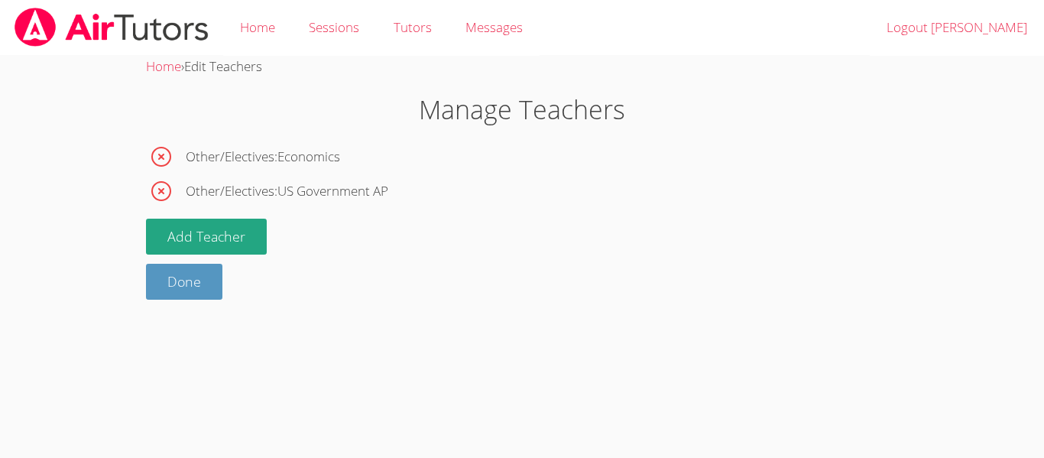
click at [340, 190] on span "Other/Electives : US Government AP" at bounding box center [287, 191] width 203 height 22
click at [287, 142] on li "Other/Electives : Economics" at bounding box center [522, 156] width 752 height 31
click at [190, 282] on link "Done" at bounding box center [184, 282] width 76 height 36
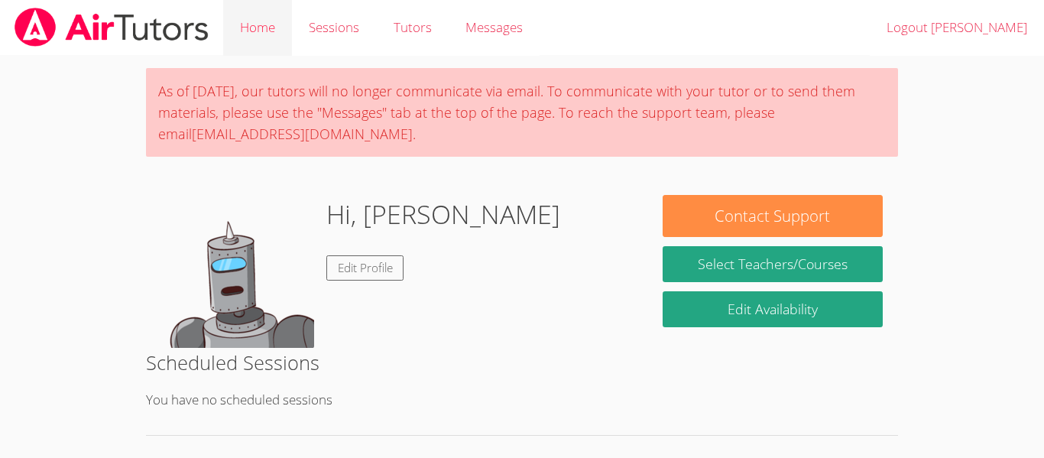
click at [261, 21] on link "Home" at bounding box center [257, 28] width 69 height 56
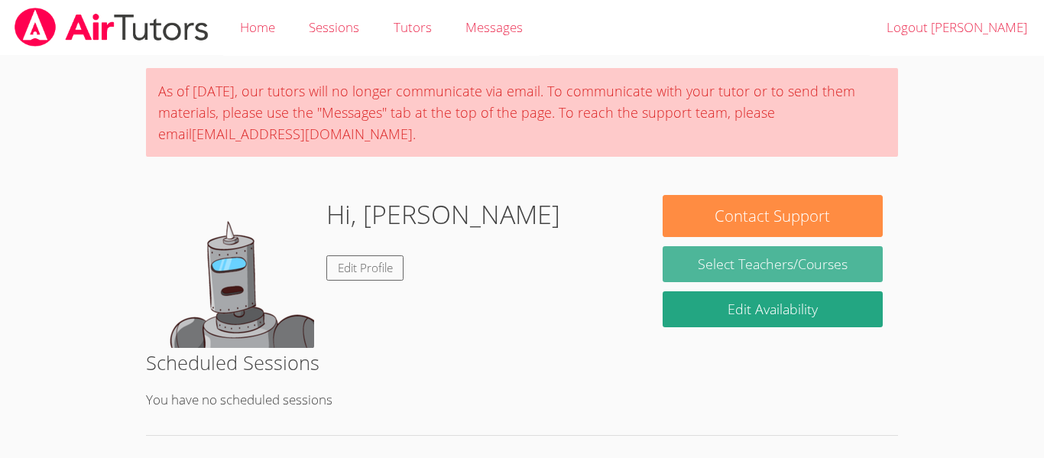
click at [765, 281] on link "Select Teachers/Courses" at bounding box center [773, 264] width 220 height 36
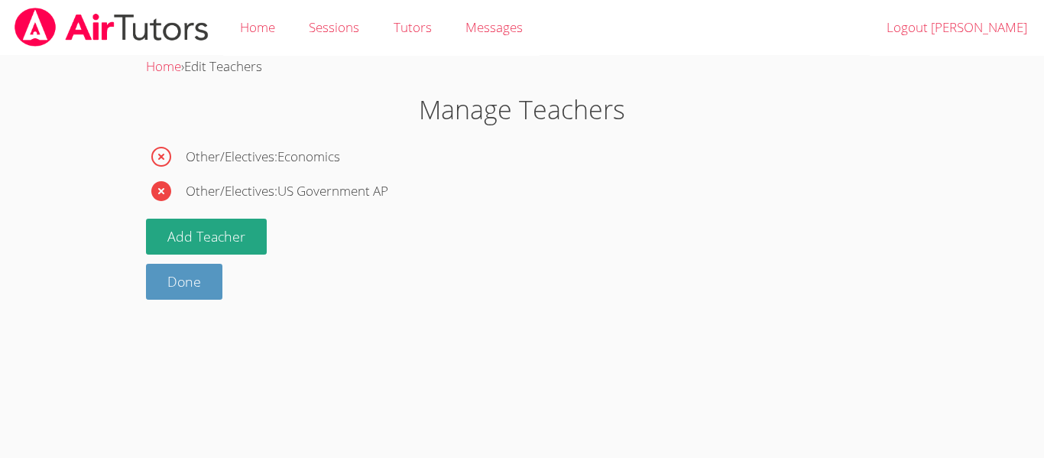
click at [165, 190] on icon "button" at bounding box center [161, 191] width 20 height 20
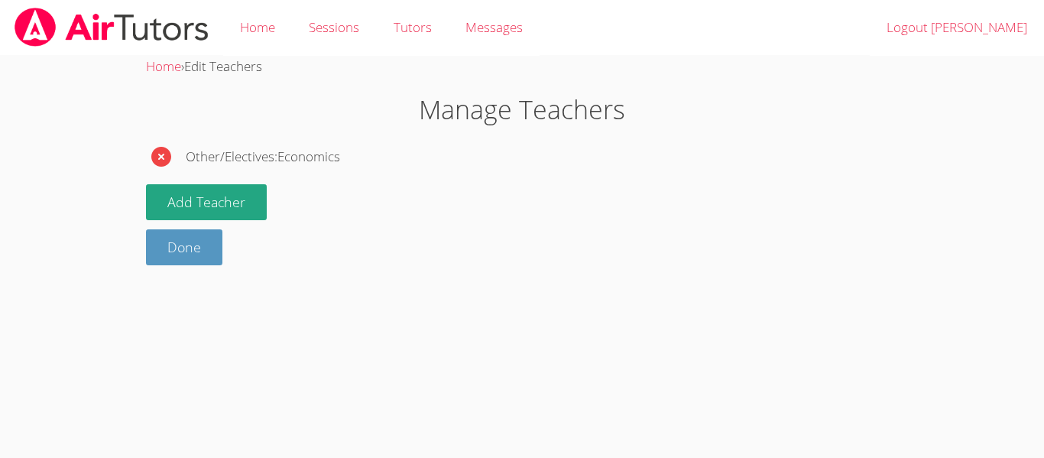
click at [162, 161] on icon "button" at bounding box center [161, 157] width 20 height 20
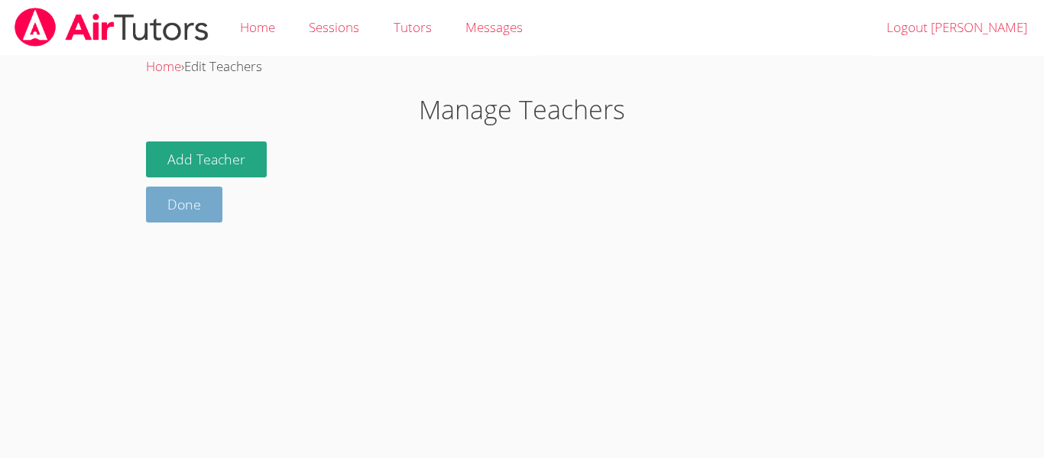
click at [183, 196] on link "Done" at bounding box center [184, 204] width 76 height 36
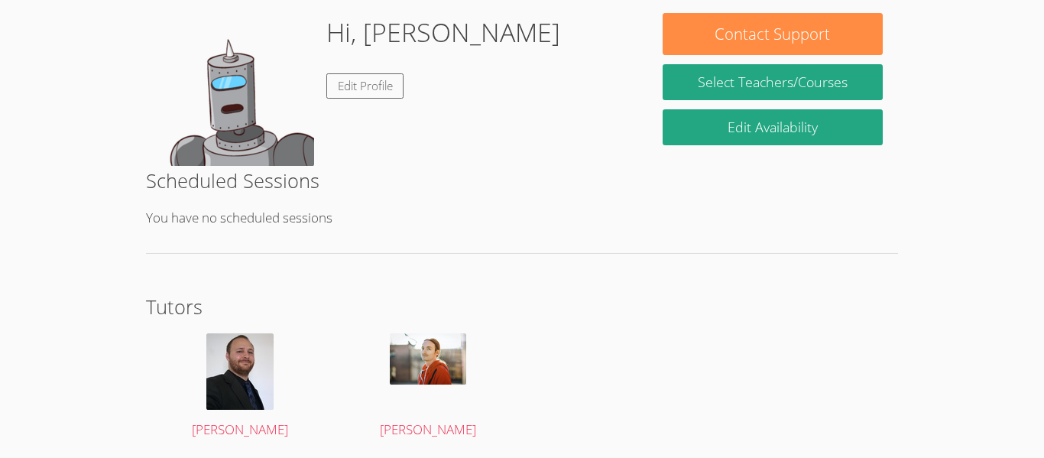
scroll to position [235, 0]
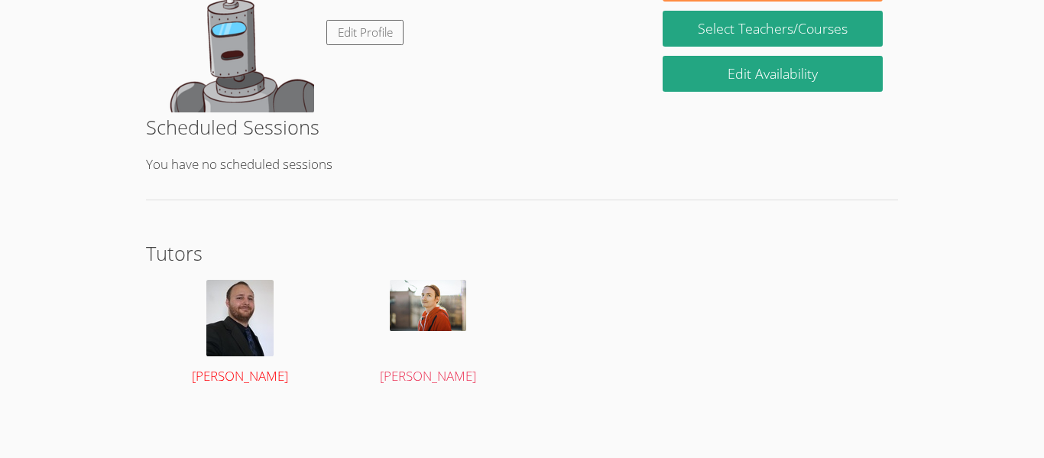
click at [261, 375] on span "[PERSON_NAME]" at bounding box center [240, 376] width 96 height 18
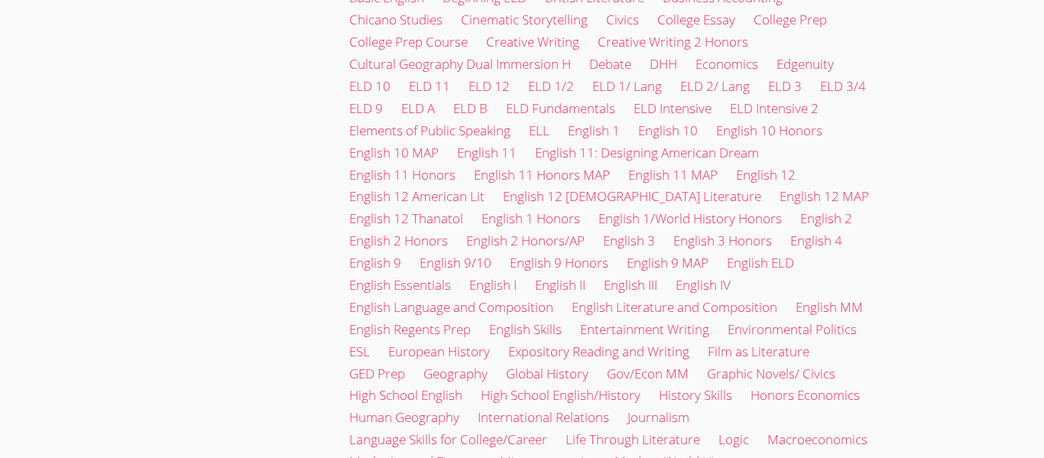
scroll to position [2433, 0]
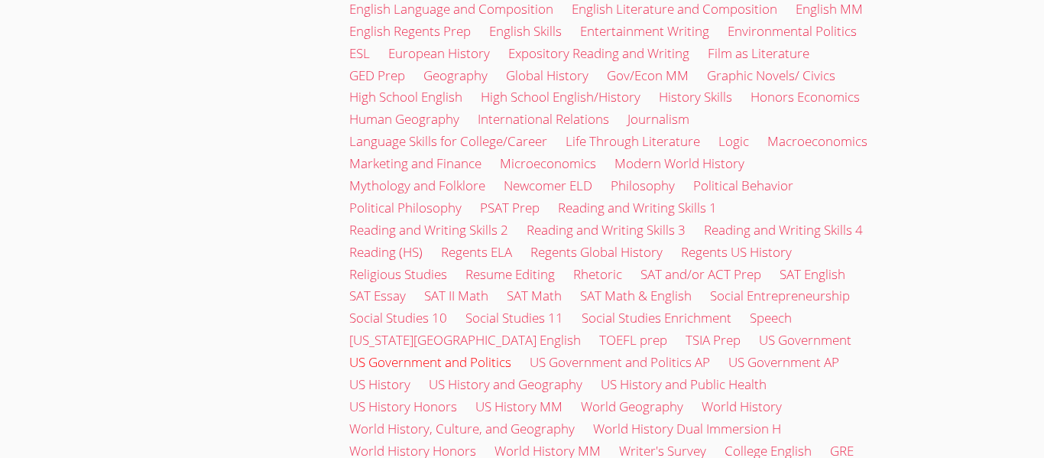
click at [396, 353] on link "US Government and Politics" at bounding box center [430, 362] width 162 height 18
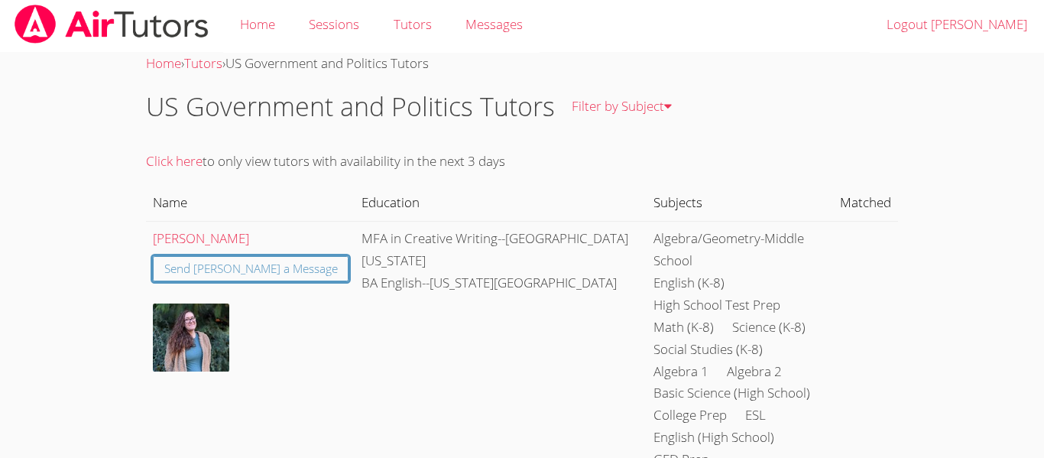
scroll to position [2, 0]
